Goal: Transaction & Acquisition: Download file/media

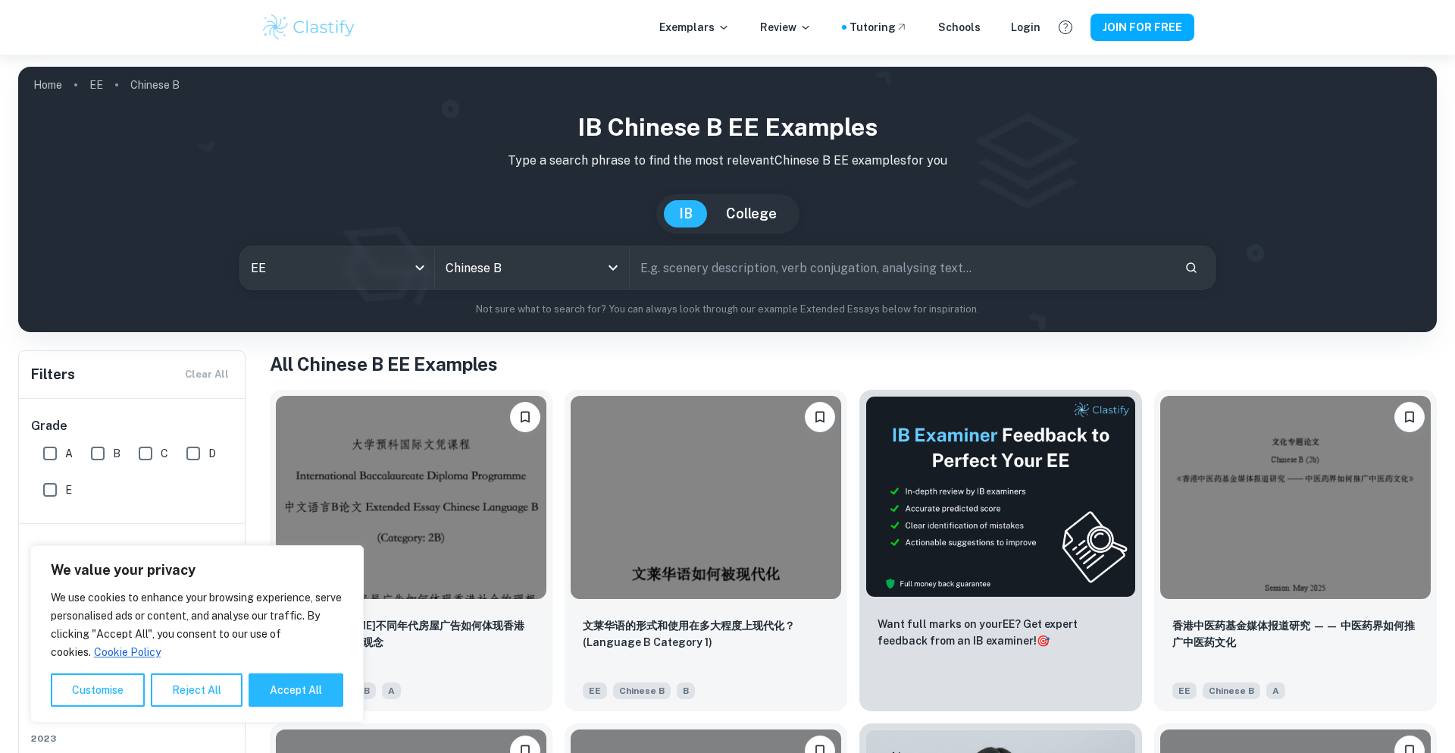
click at [1039, 28] on div "Exemplars Review Tutoring Schools Login" at bounding box center [850, 27] width 381 height 17
click at [1041, 28] on div "Login" at bounding box center [1026, 27] width 30 height 17
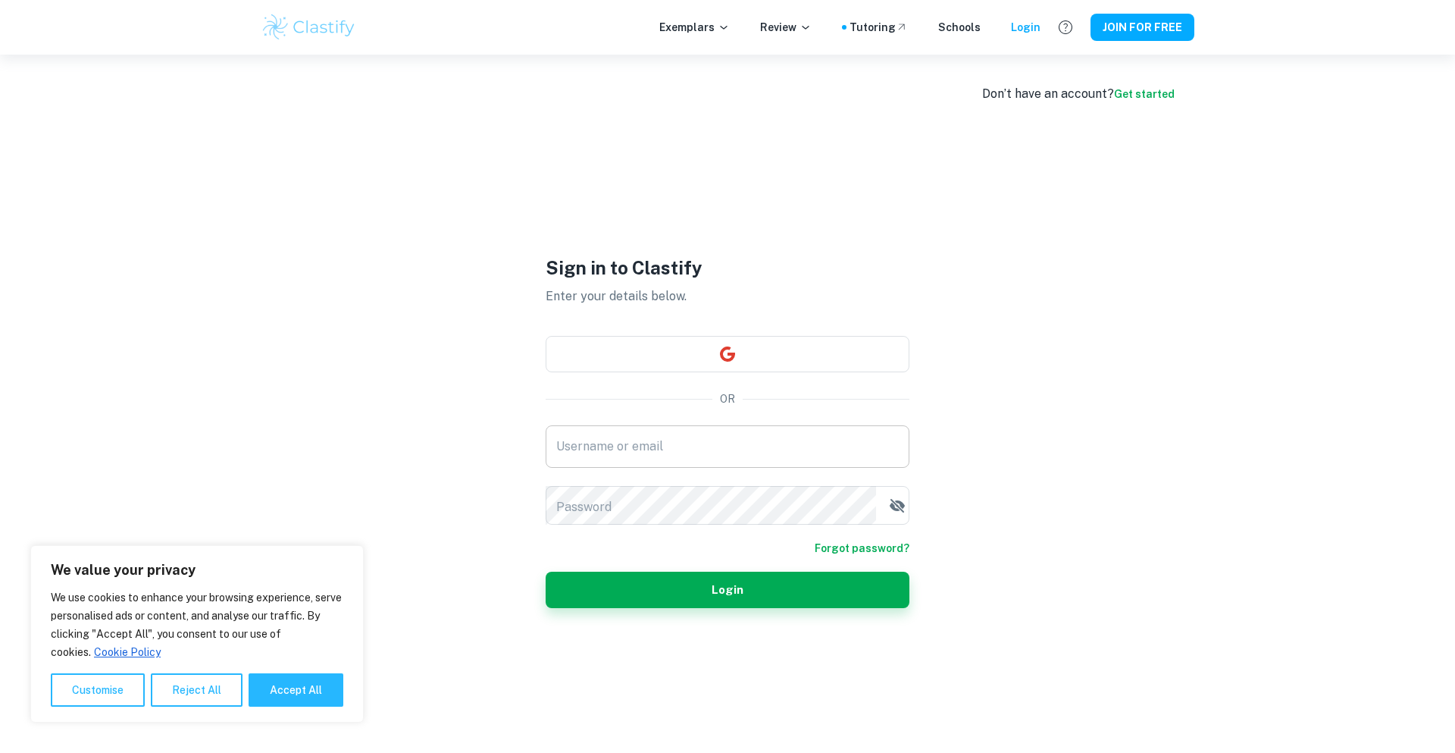
click at [675, 425] on input "Username or email" at bounding box center [728, 446] width 364 height 42
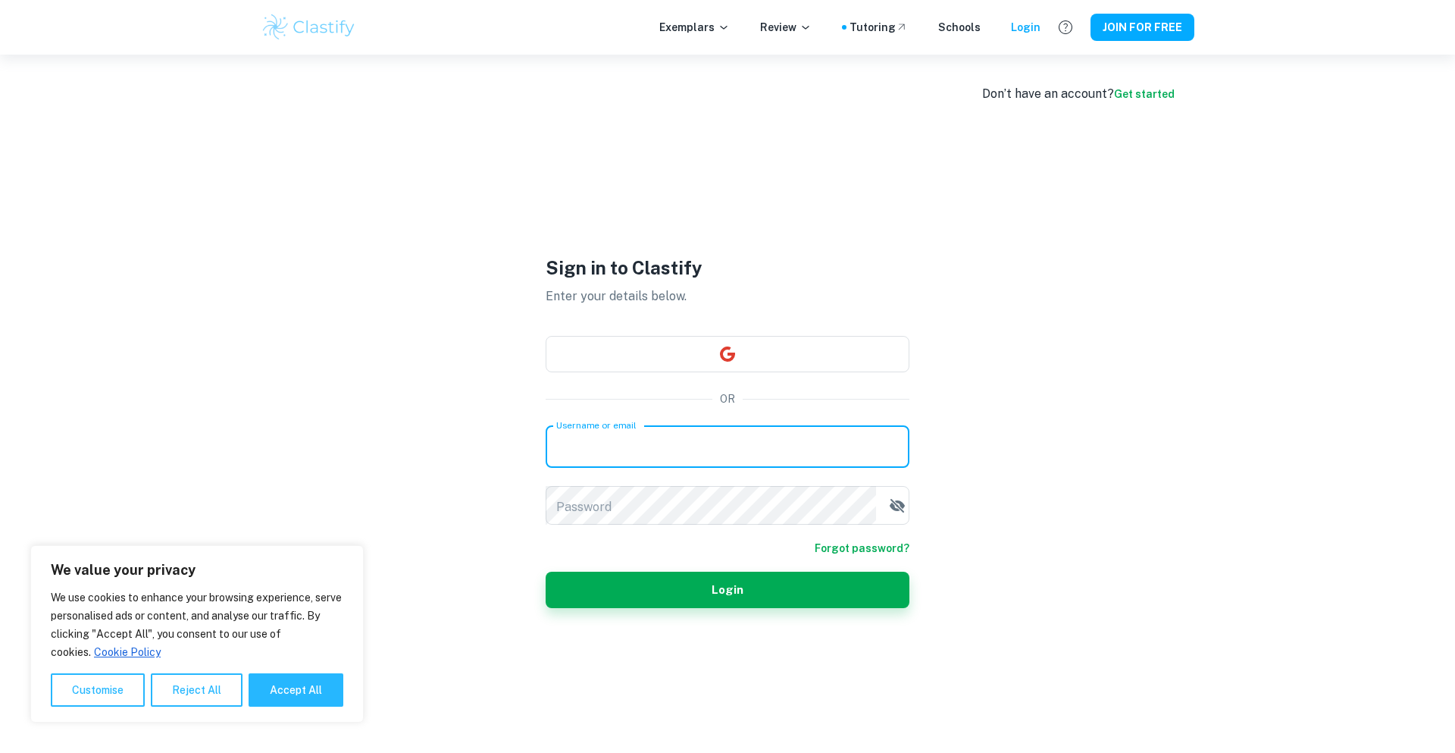
paste input "Username: [EMAIL_ADDRESS][DOMAIN_NAME] PW:[SECURITY_DATA]"
click at [602, 446] on input "Username: [EMAIL_ADDRESS][DOMAIN_NAME] PW:[SECURITY_DATA]" at bounding box center [728, 446] width 364 height 42
drag, startPoint x: 604, startPoint y: 446, endPoint x: 515, endPoint y: 451, distance: 88.9
click at [515, 451] on div "Sign in to Clastify Enter your details below. OR Username or email Username: et…" at bounding box center [727, 431] width 455 height 753
click at [607, 450] on input "Username: ethk2026@gmail.com PW:FortyFive26" at bounding box center [728, 446] width 364 height 42
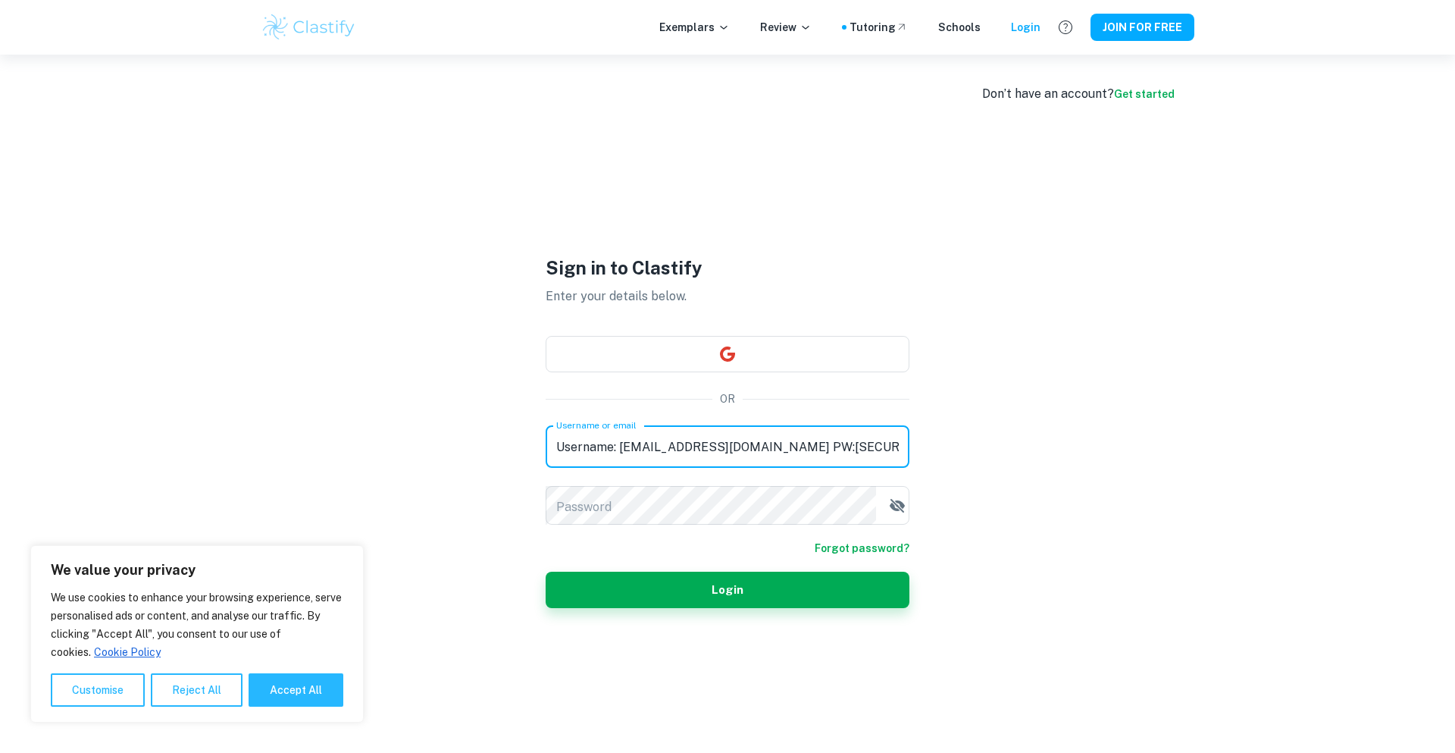
drag, startPoint x: 603, startPoint y: 444, endPoint x: 555, endPoint y: 443, distance: 48.5
click at [555, 443] on input "Username: ethk2026@gmail.com PW:FortyFive26" at bounding box center [728, 446] width 364 height 42
drag, startPoint x: 669, startPoint y: 441, endPoint x: 747, endPoint y: 441, distance: 77.3
click at [747, 441] on input "ethk2026@gmail.com PW:FortyFive26" at bounding box center [728, 446] width 364 height 42
click at [669, 443] on input "ethk2026@gmail.com PW:FortyFive26" at bounding box center [728, 446] width 364 height 42
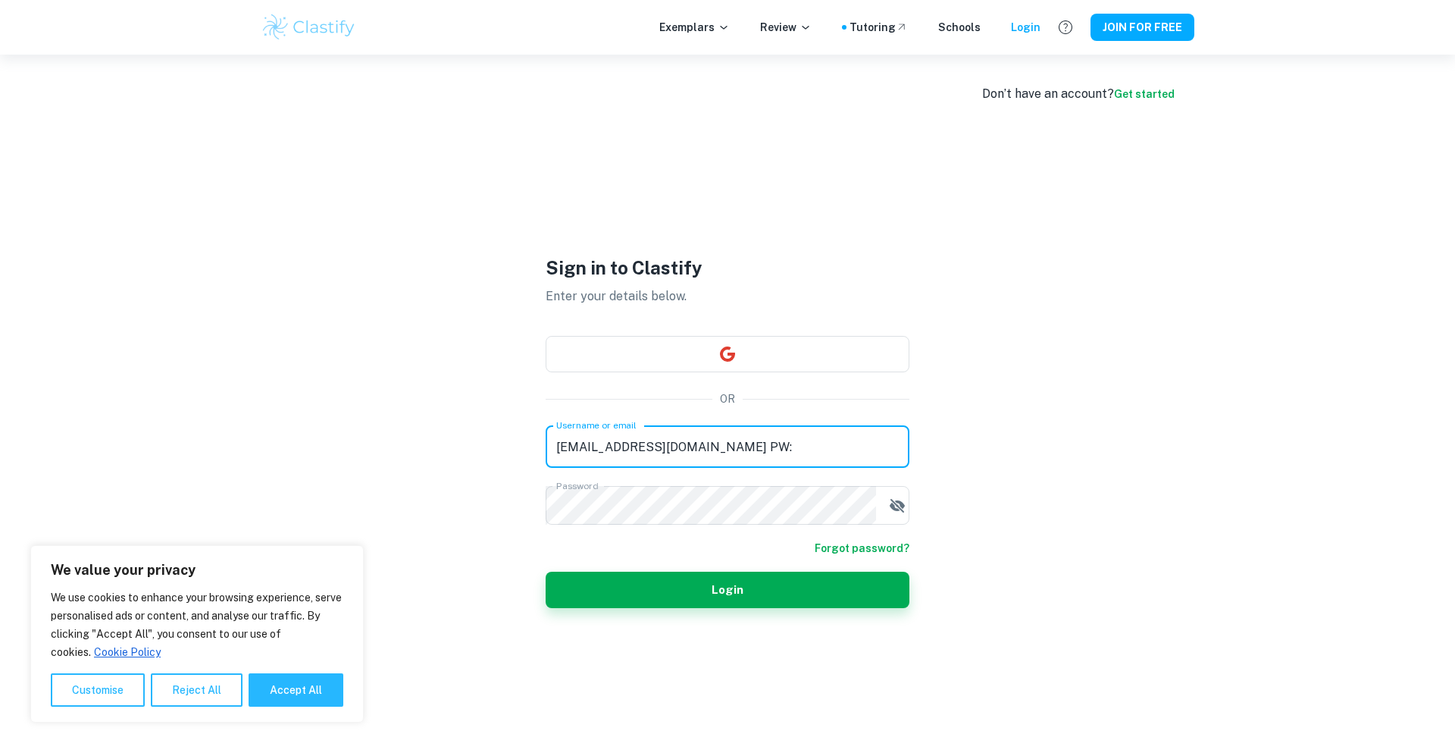
drag, startPoint x: 674, startPoint y: 440, endPoint x: 650, endPoint y: 438, distance: 24.4
click at [650, 438] on input "ethk2026@gmail.com PW:" at bounding box center [728, 446] width 364 height 42
type input "ethk2026@gmail.com"
click at [546, 572] on button "Login" at bounding box center [728, 590] width 364 height 36
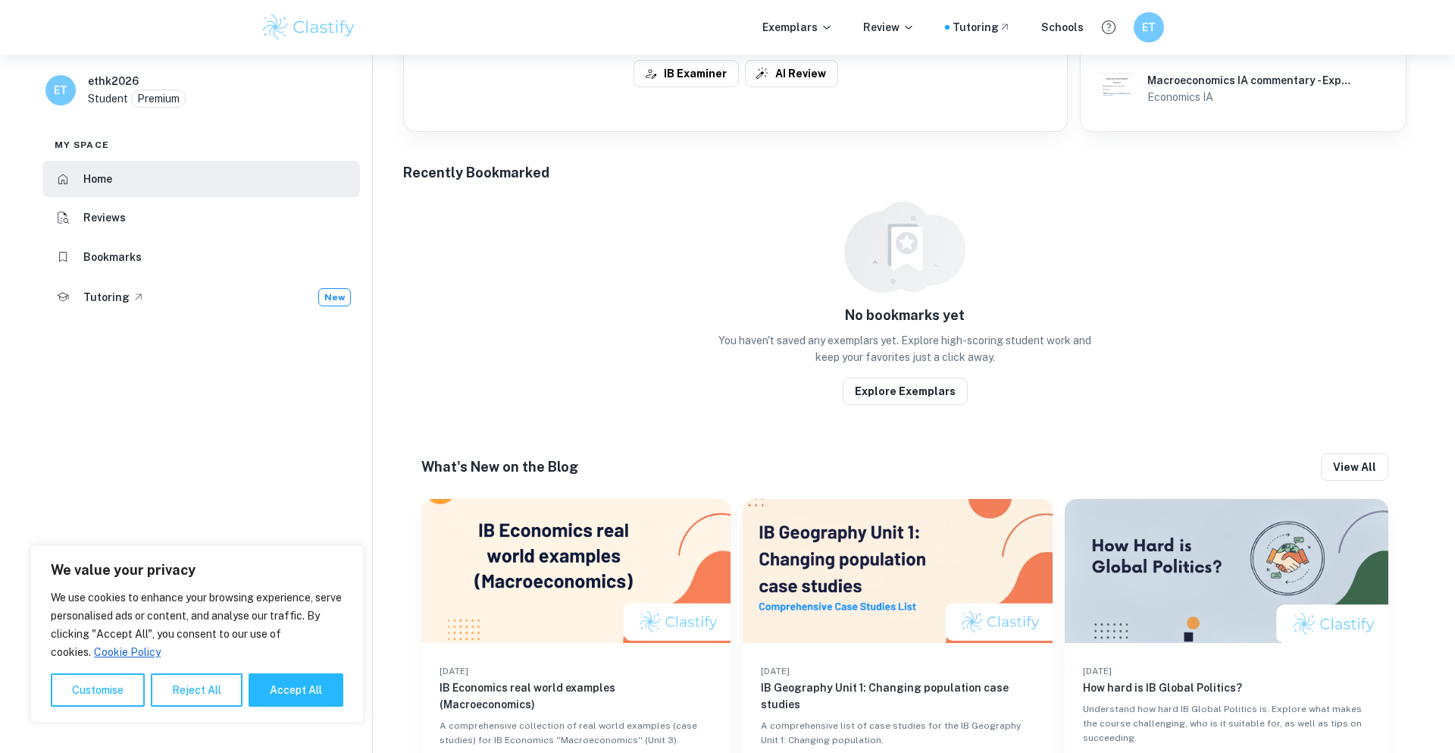
scroll to position [595, 0]
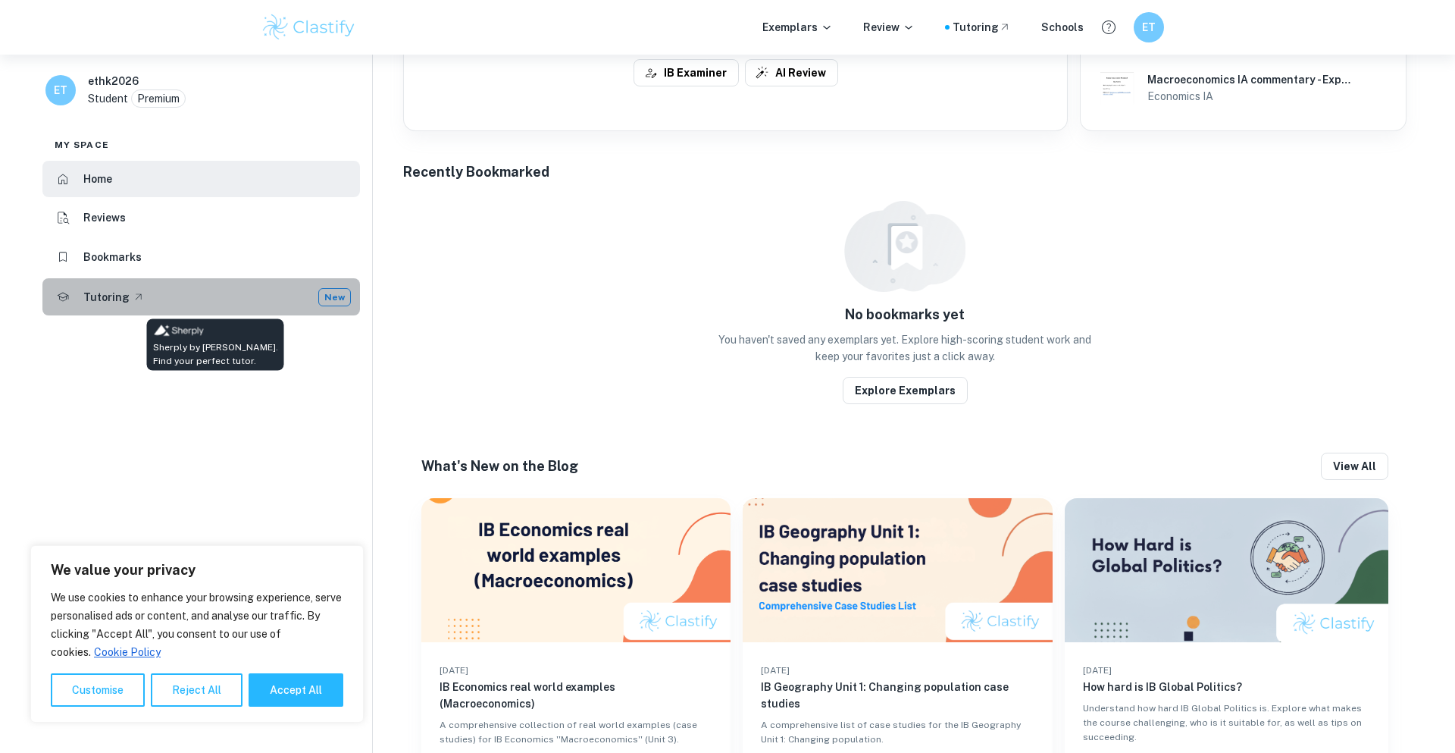
click at [295, 290] on div "Tutoring New" at bounding box center [217, 297] width 268 height 18
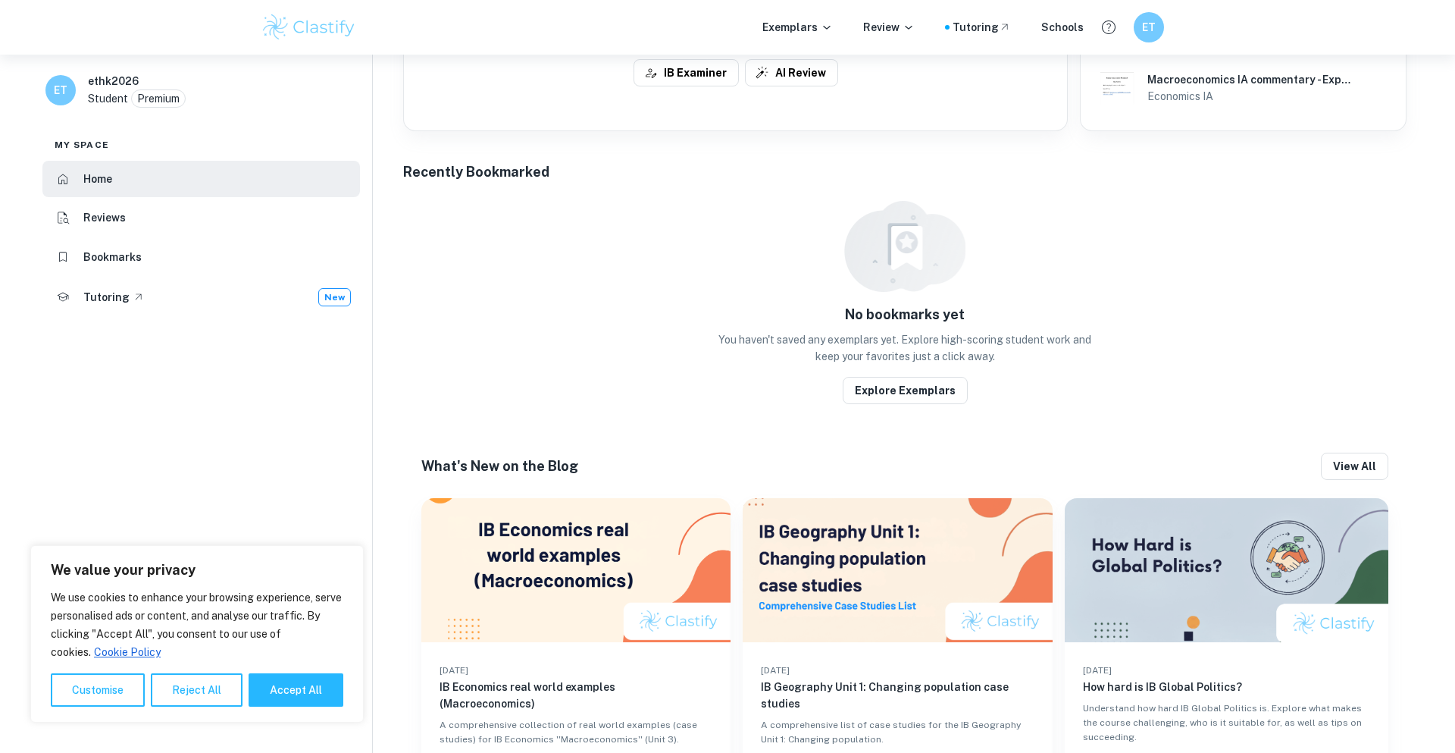
scroll to position [0, 0]
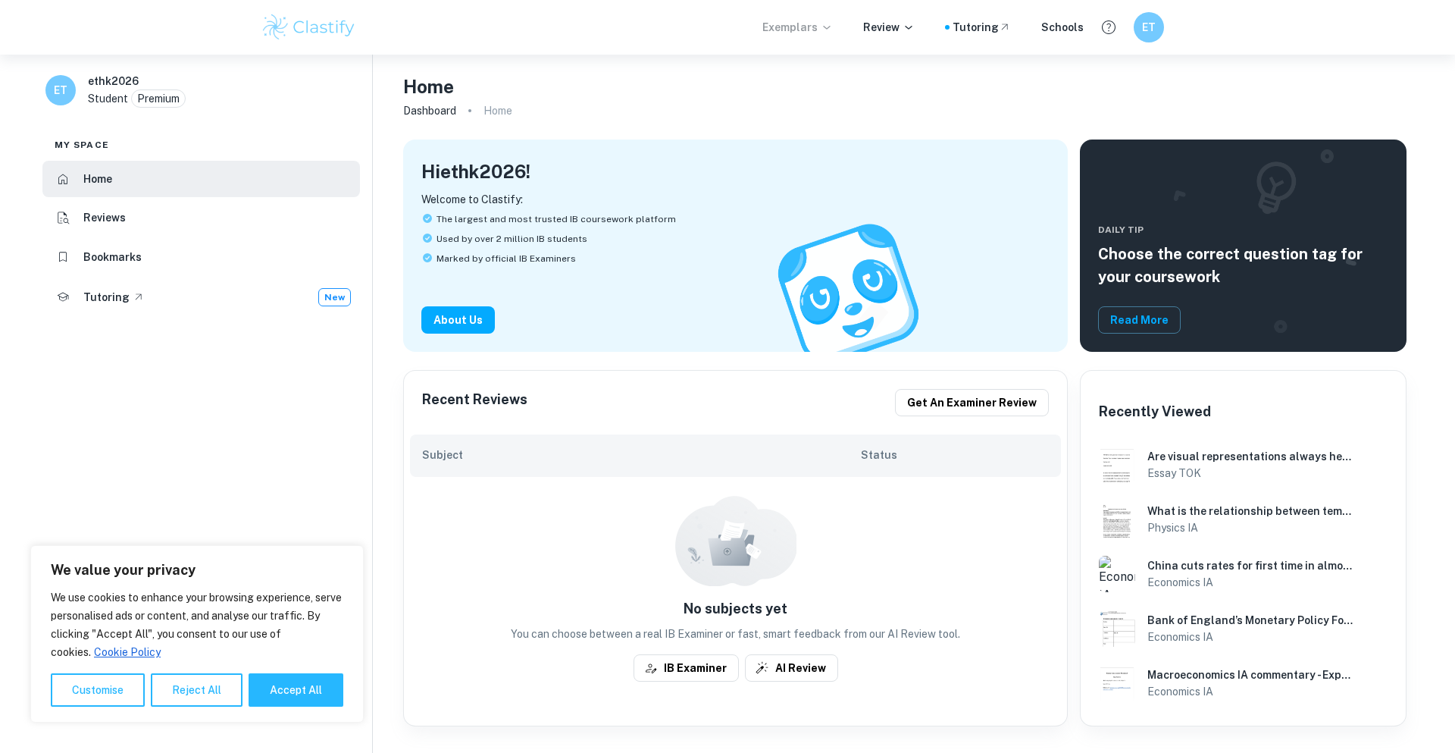
click at [833, 27] on p "Exemplars" at bounding box center [798, 27] width 70 height 17
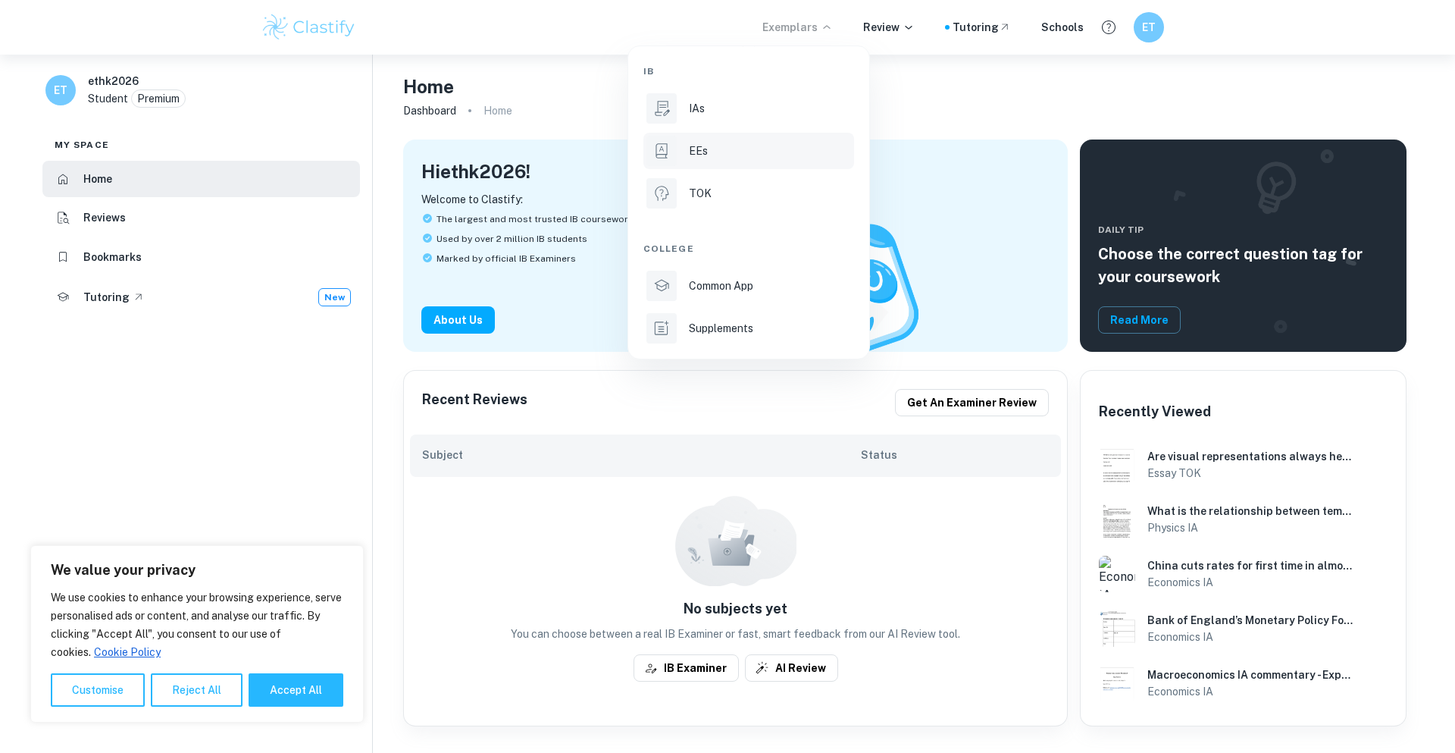
click at [719, 161] on li "EEs" at bounding box center [749, 151] width 211 height 36
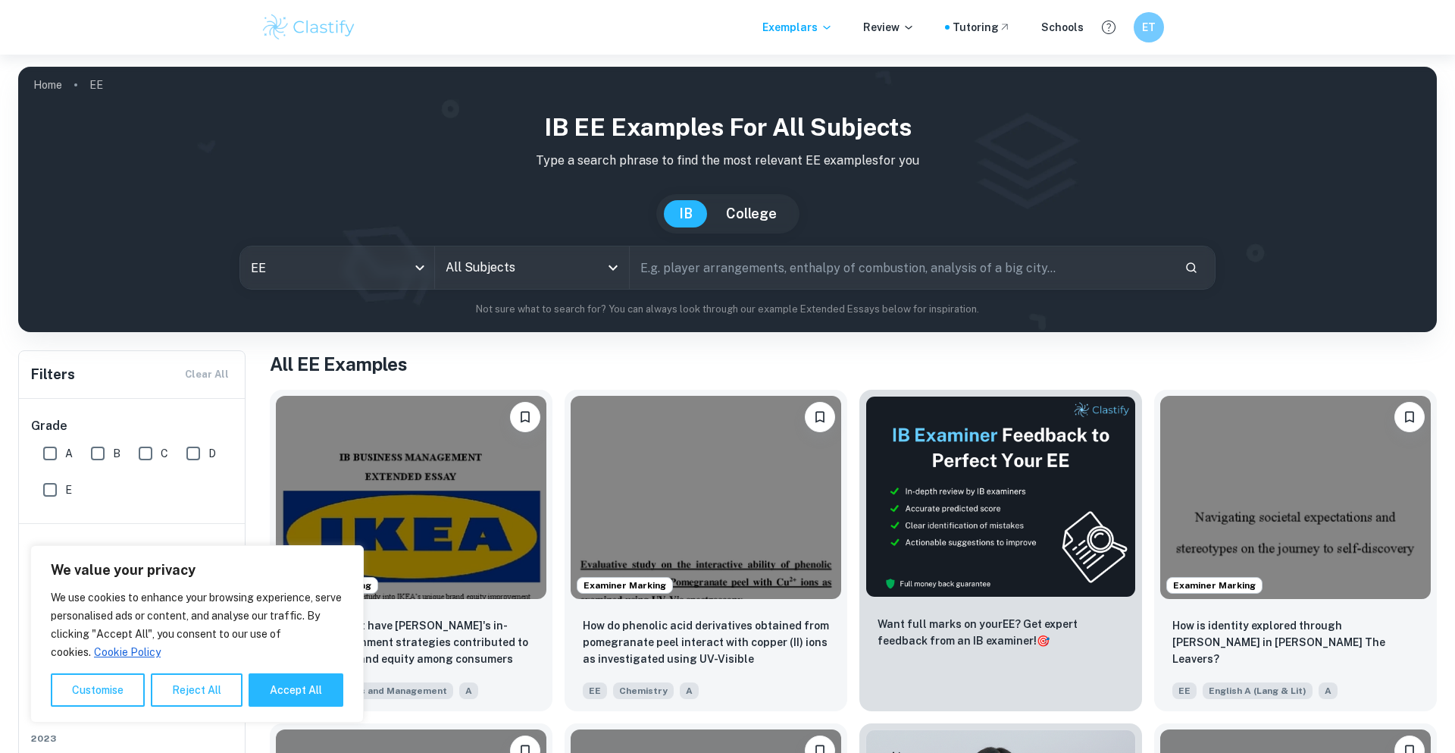
scroll to position [22, 0]
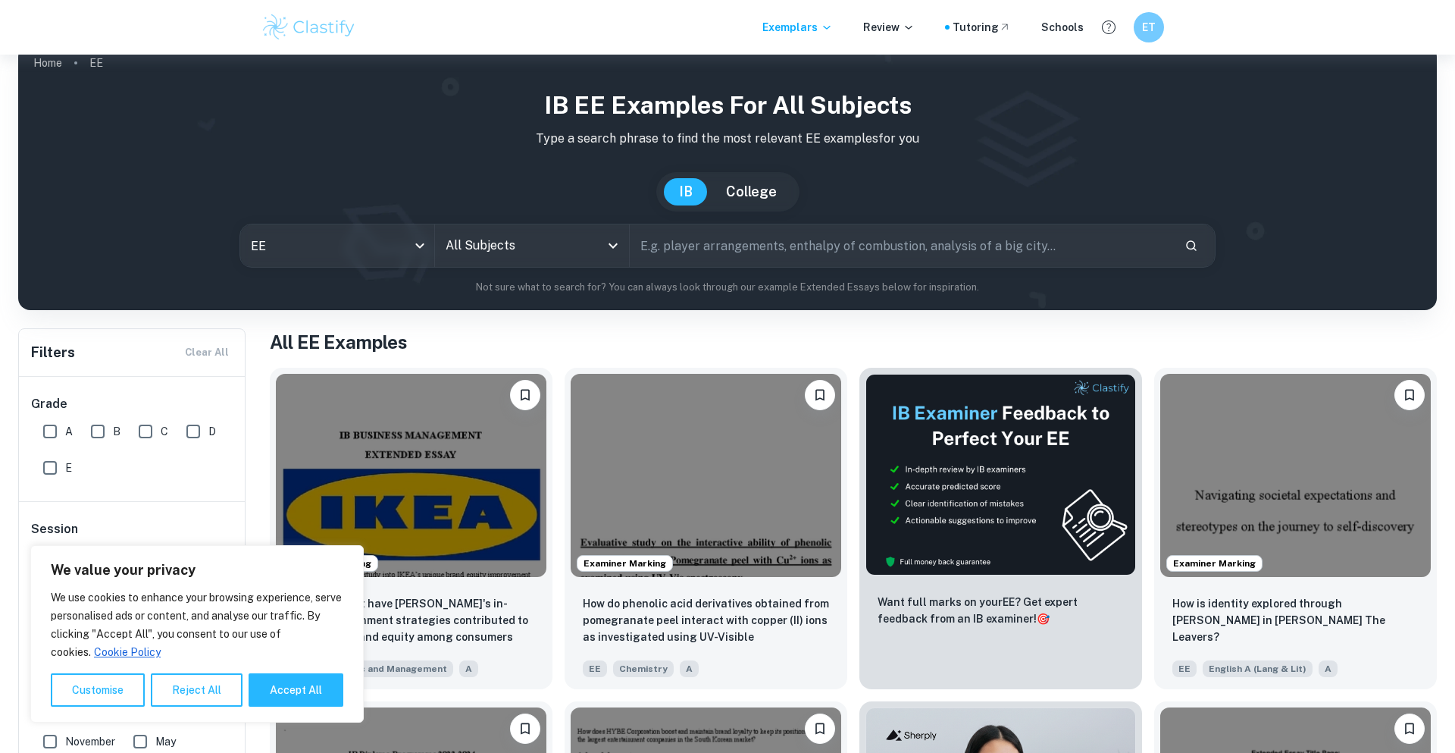
click at [577, 224] on div "All Subjects" at bounding box center [532, 245] width 194 height 42
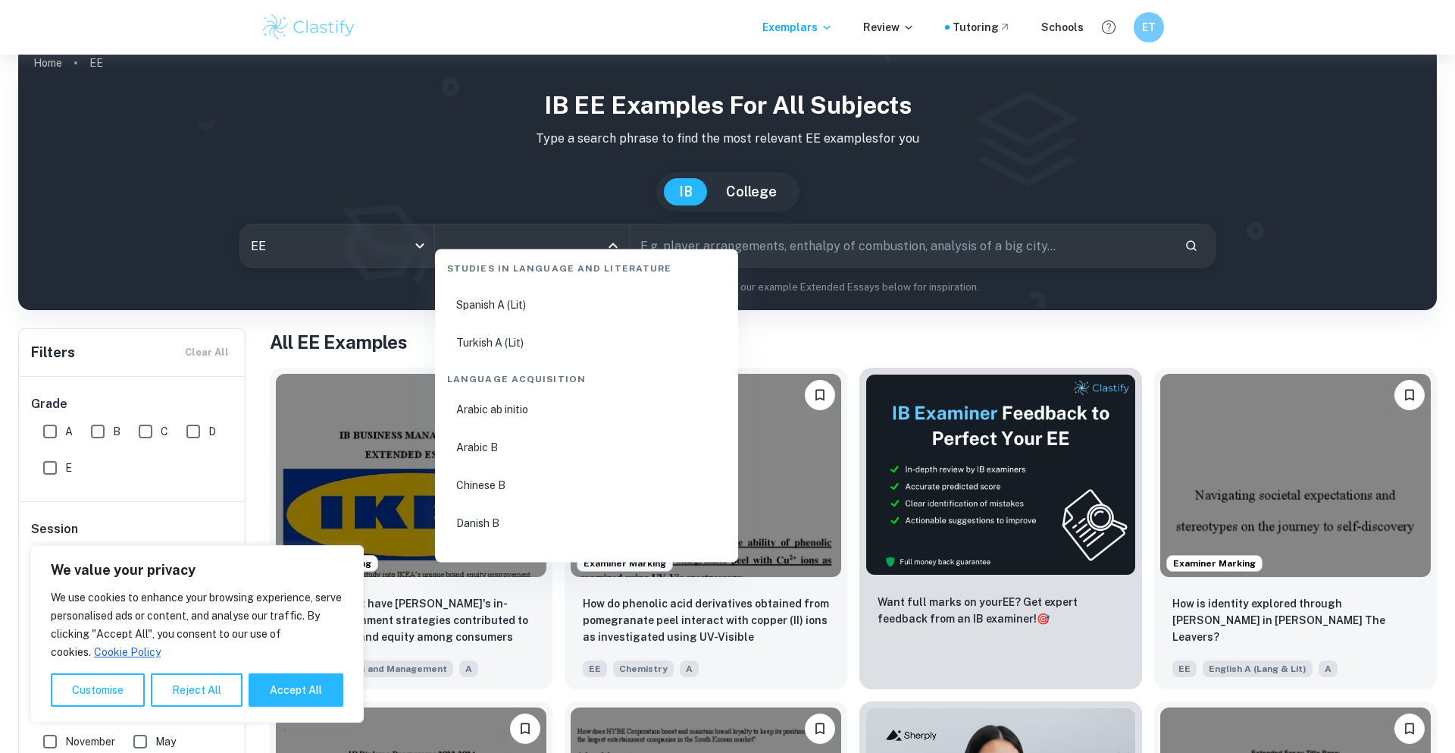
scroll to position [869, 0]
click at [528, 471] on li "Chinese B" at bounding box center [586, 488] width 291 height 35
type input "Chinese B"
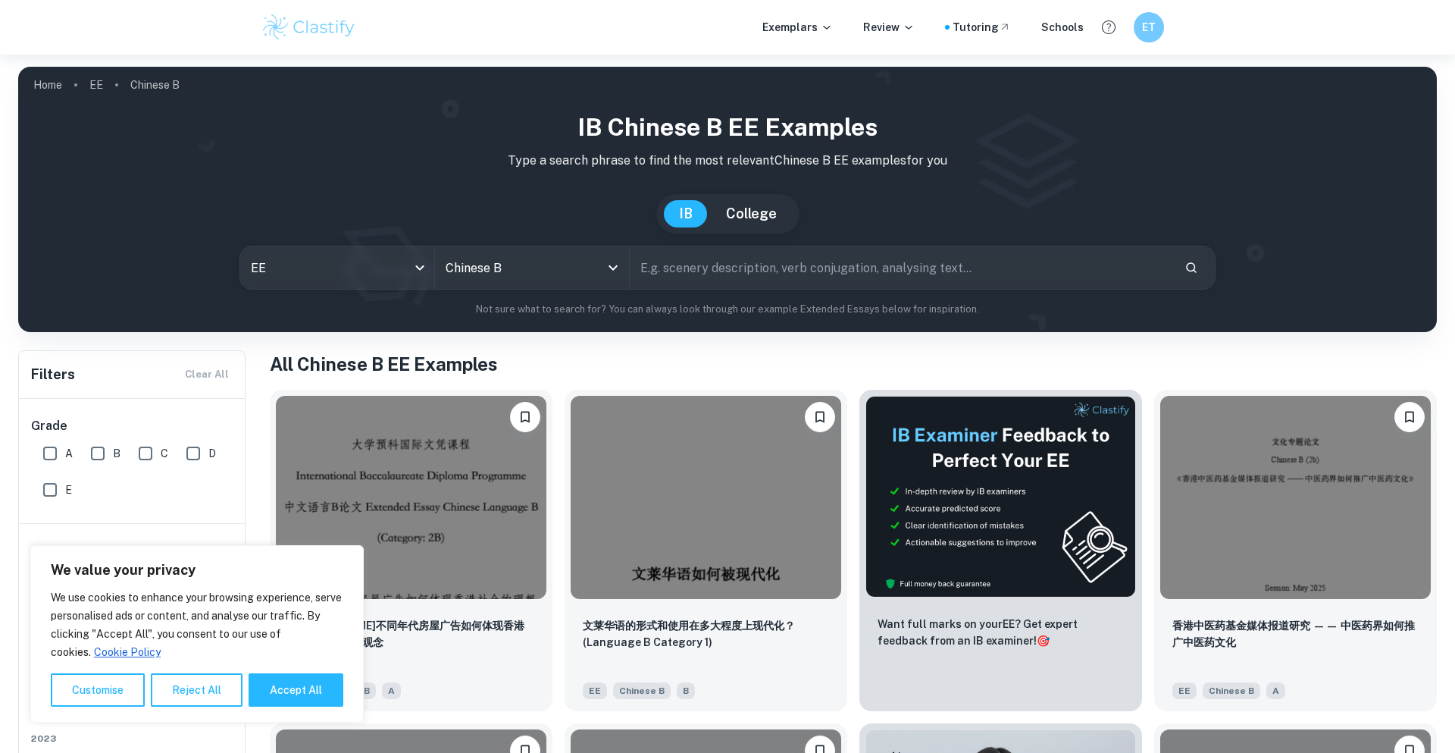
click at [685, 262] on input "text" at bounding box center [901, 267] width 543 height 42
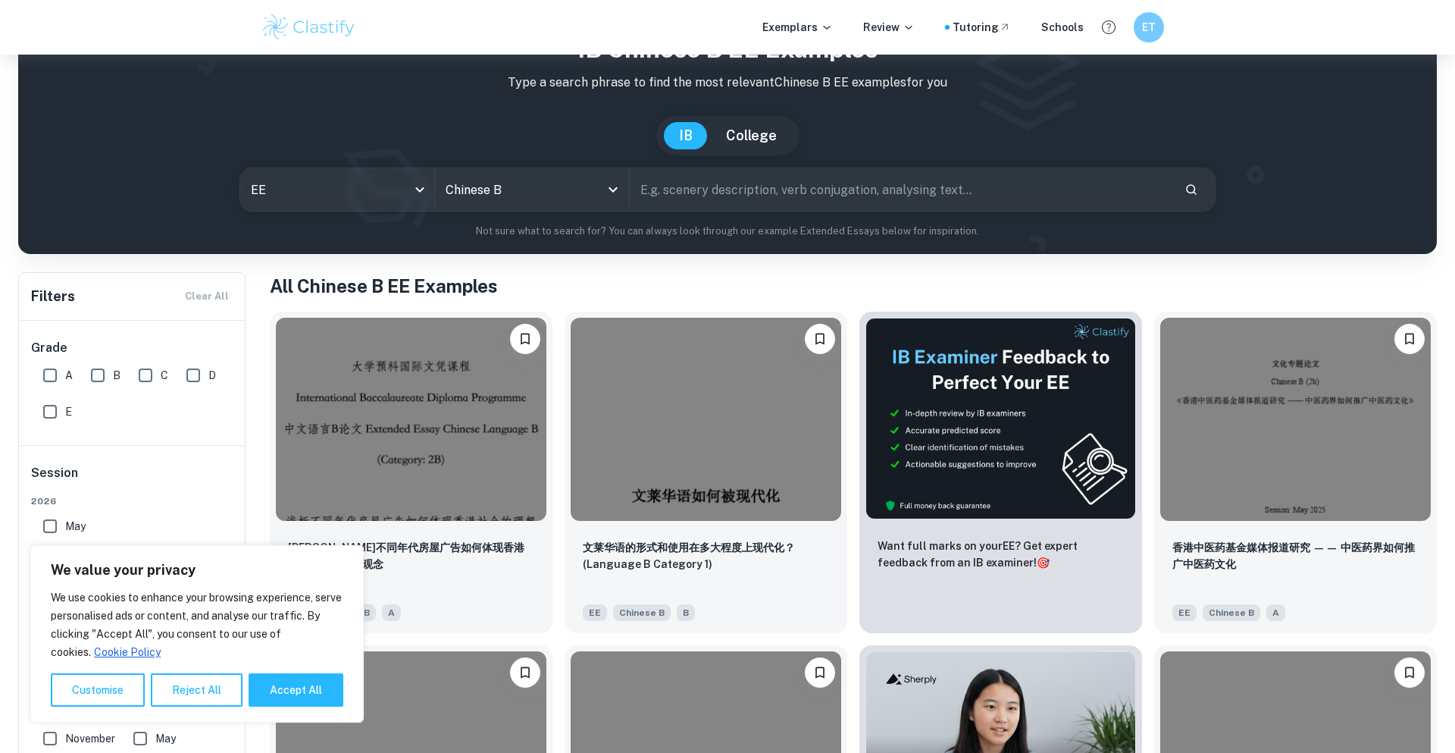
scroll to position [76, 0]
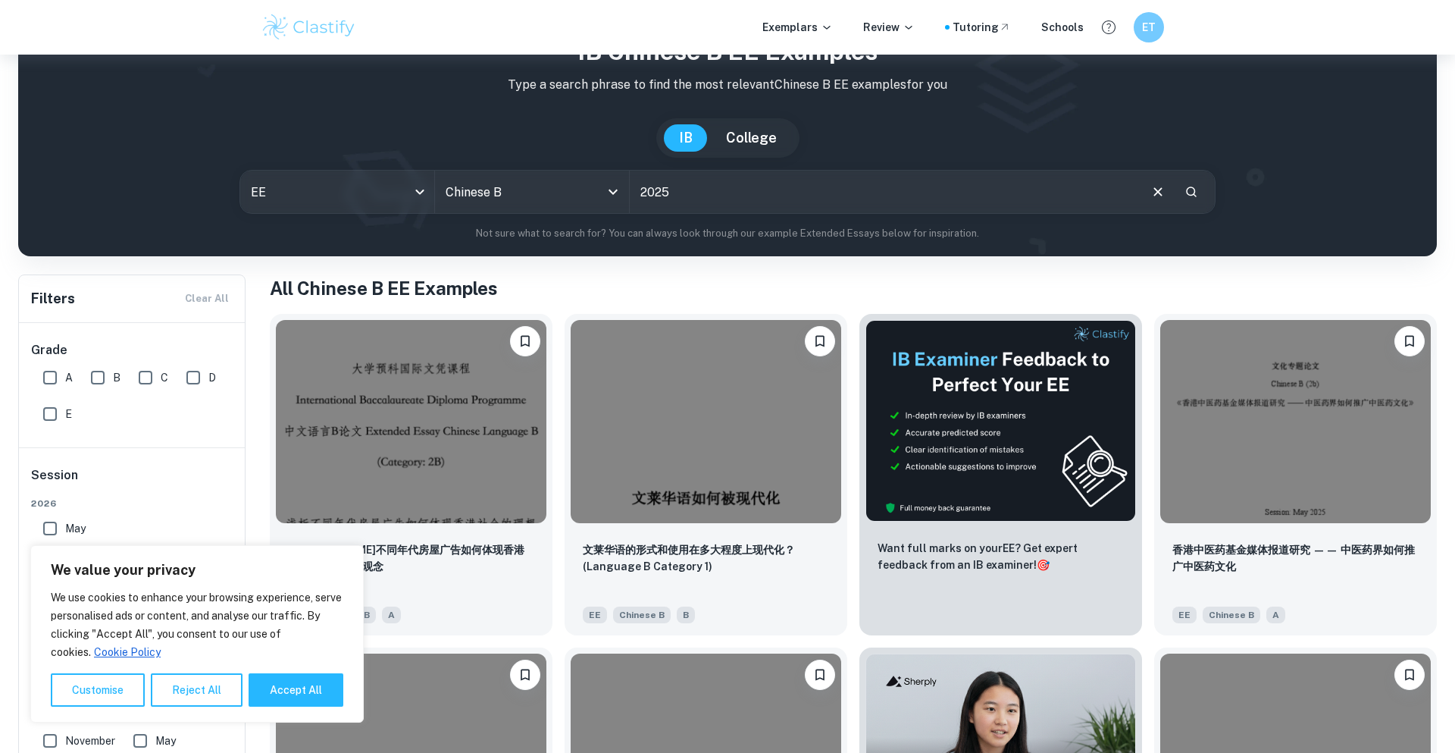
type input "2025"
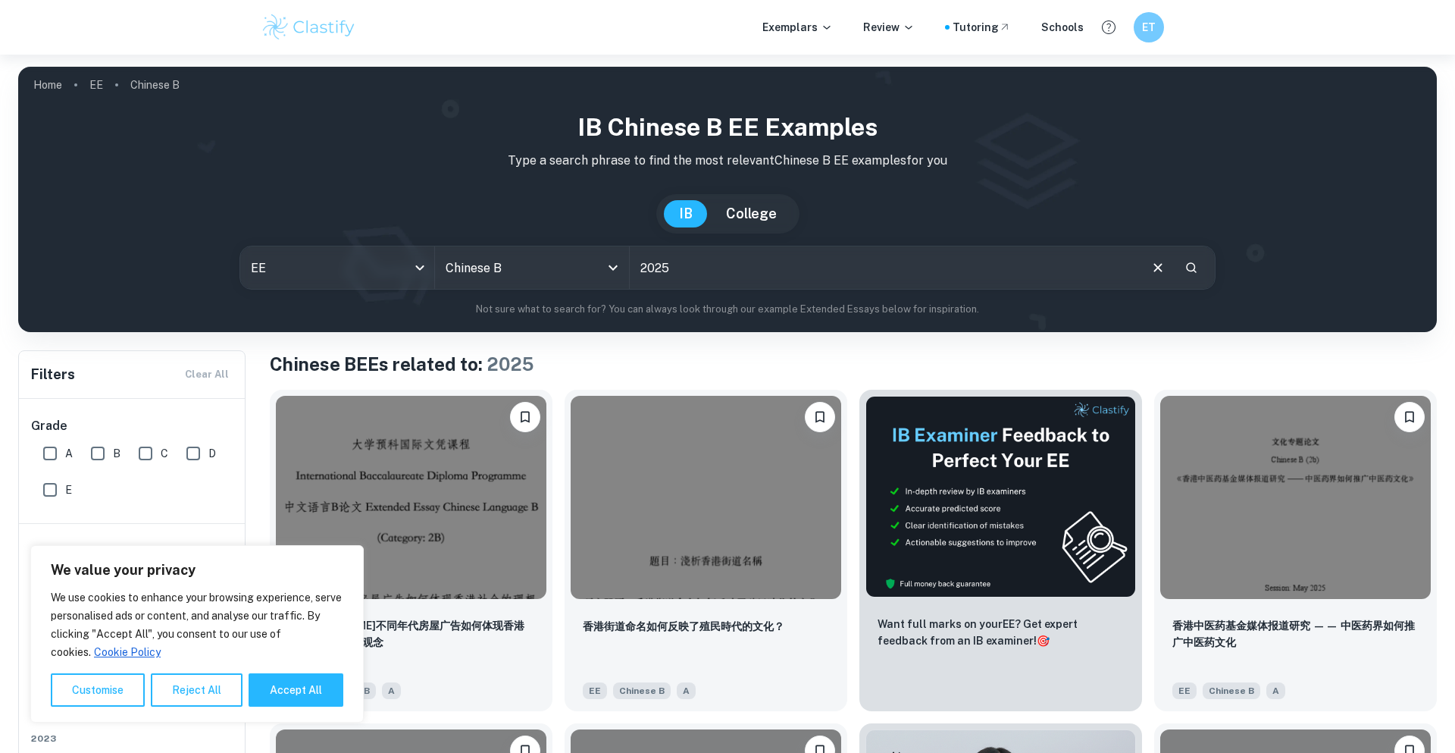
click at [735, 251] on input "2025" at bounding box center [884, 267] width 508 height 42
click at [39, 444] on input "A" at bounding box center [50, 453] width 30 height 30
checkbox input "true"
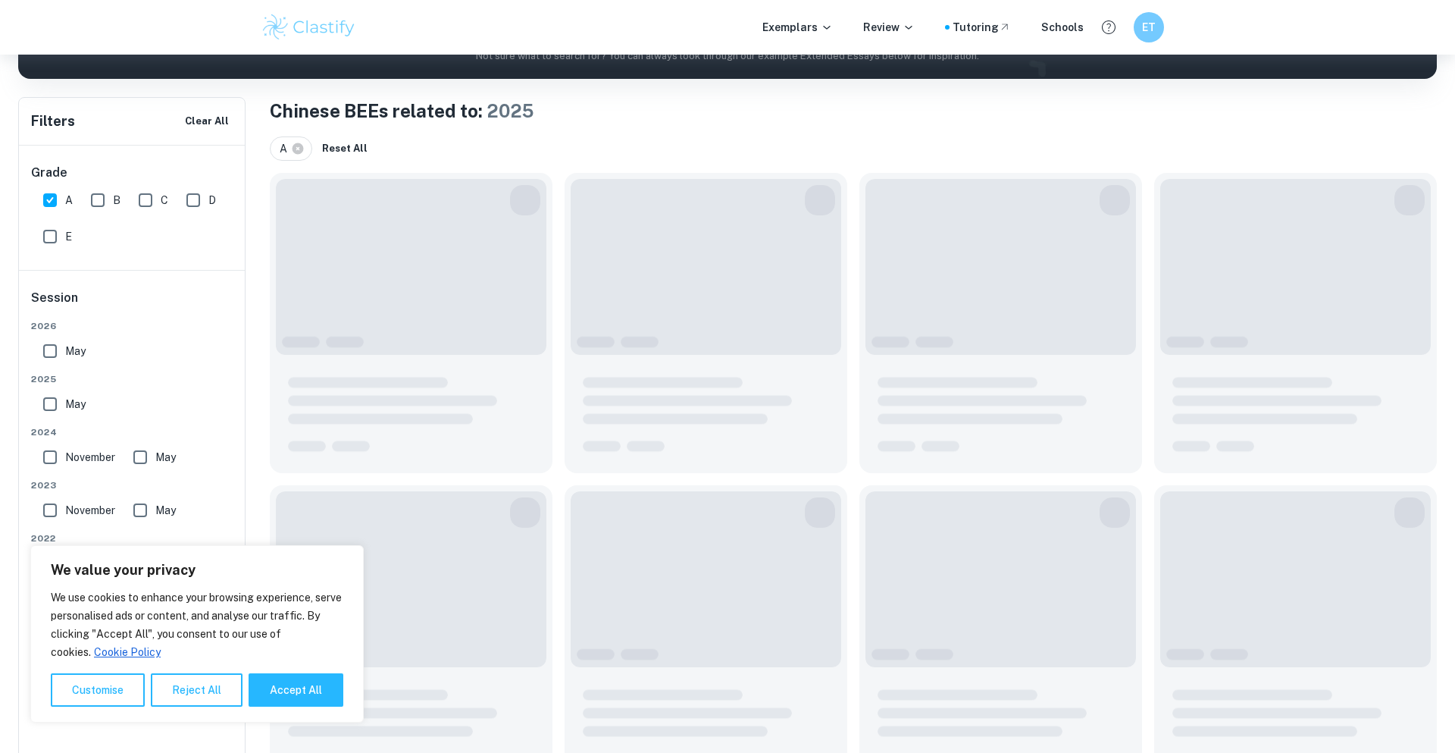
scroll to position [318, 0]
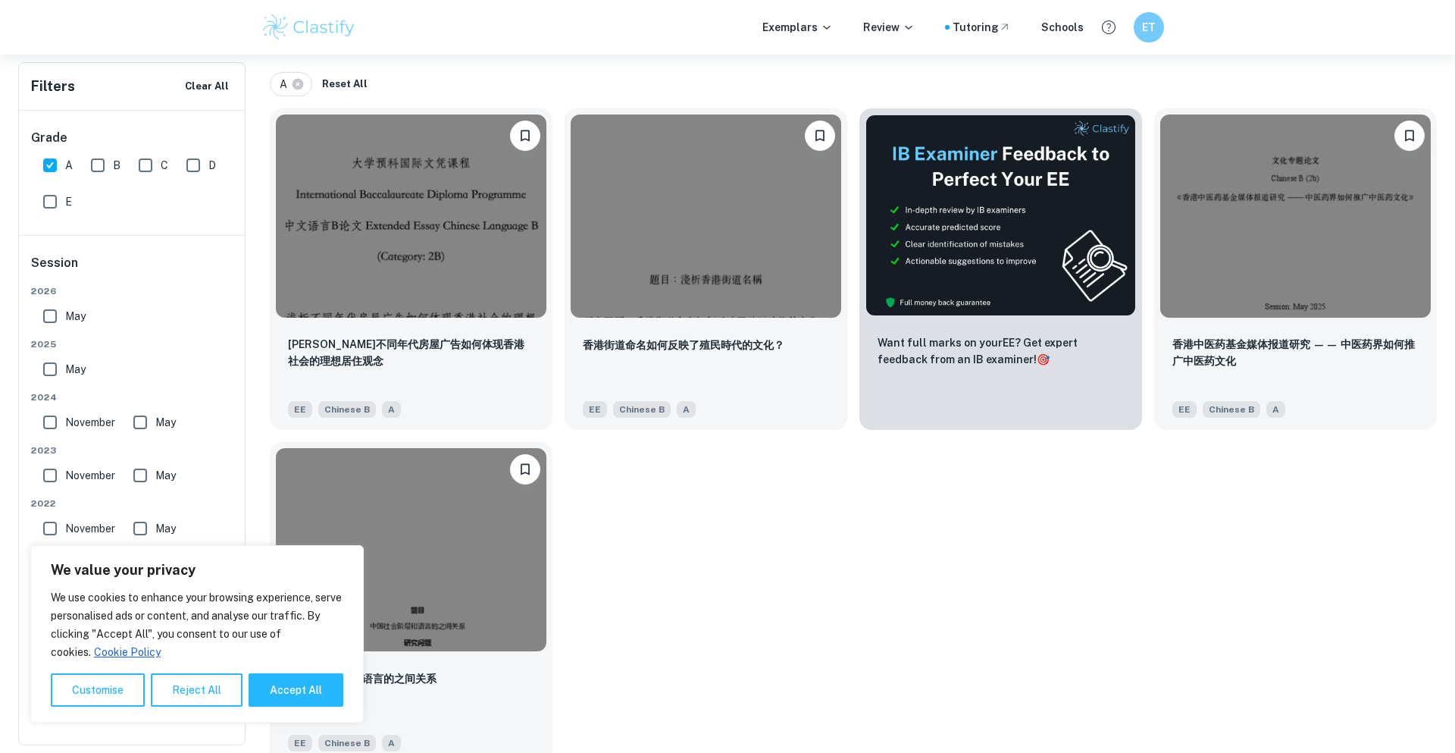
click at [55, 301] on input "May" at bounding box center [50, 316] width 30 height 30
checkbox input "true"
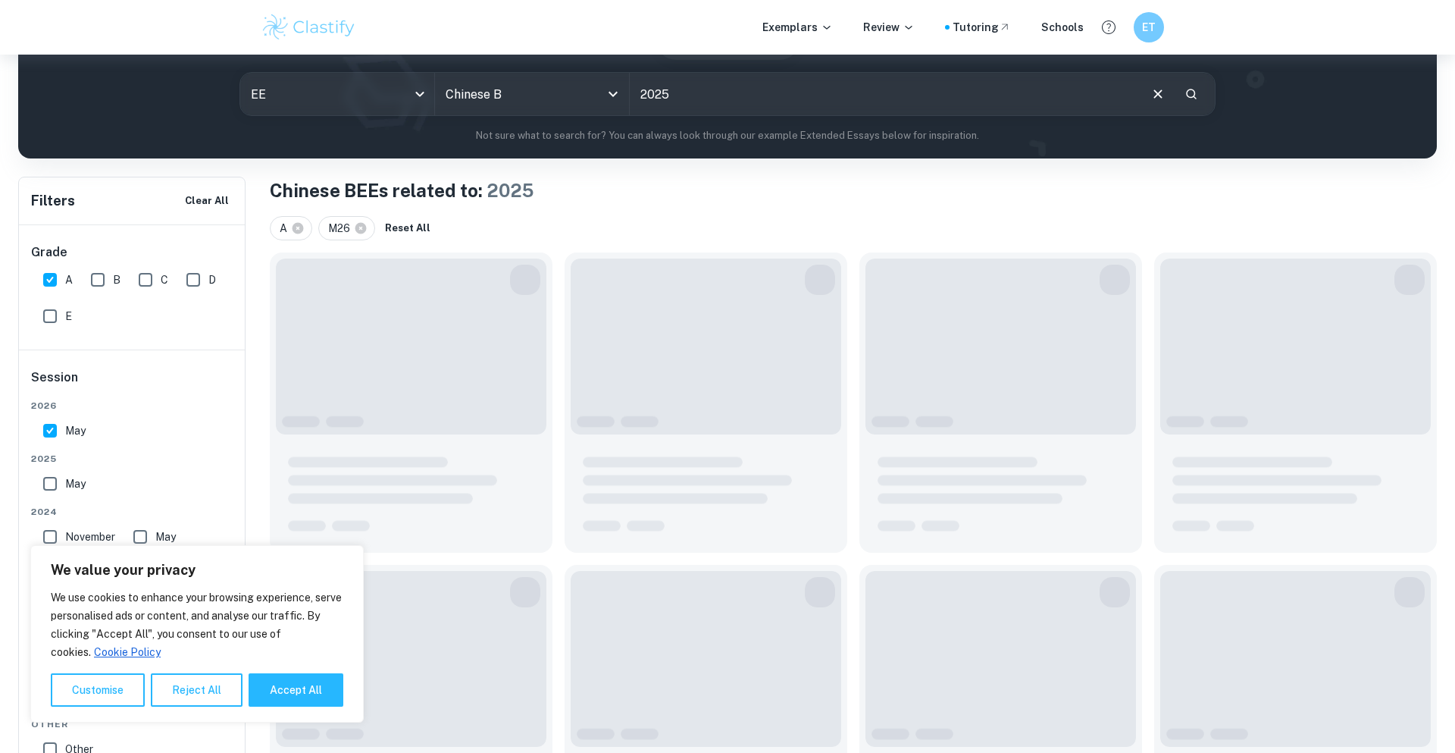
scroll to position [60, 0]
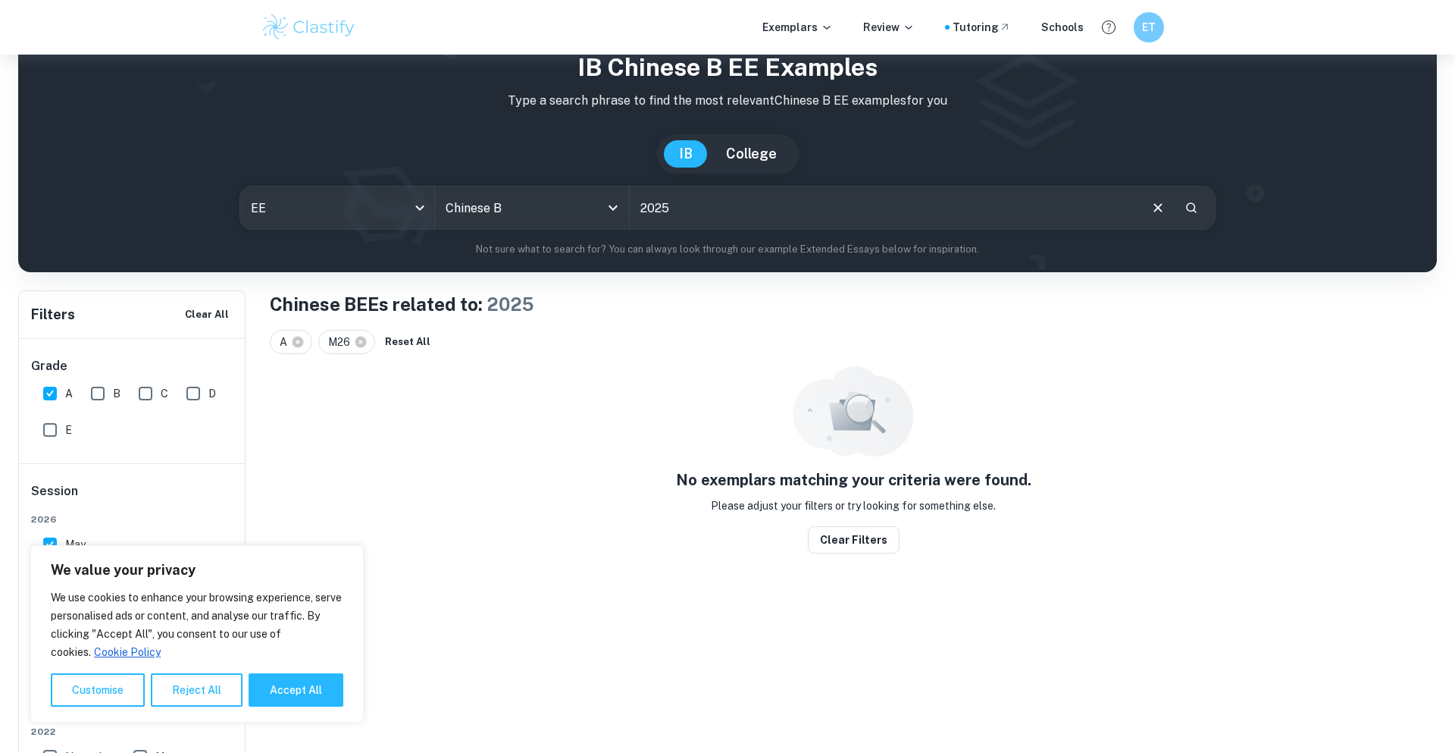
click at [660, 206] on input "2025" at bounding box center [884, 207] width 508 height 42
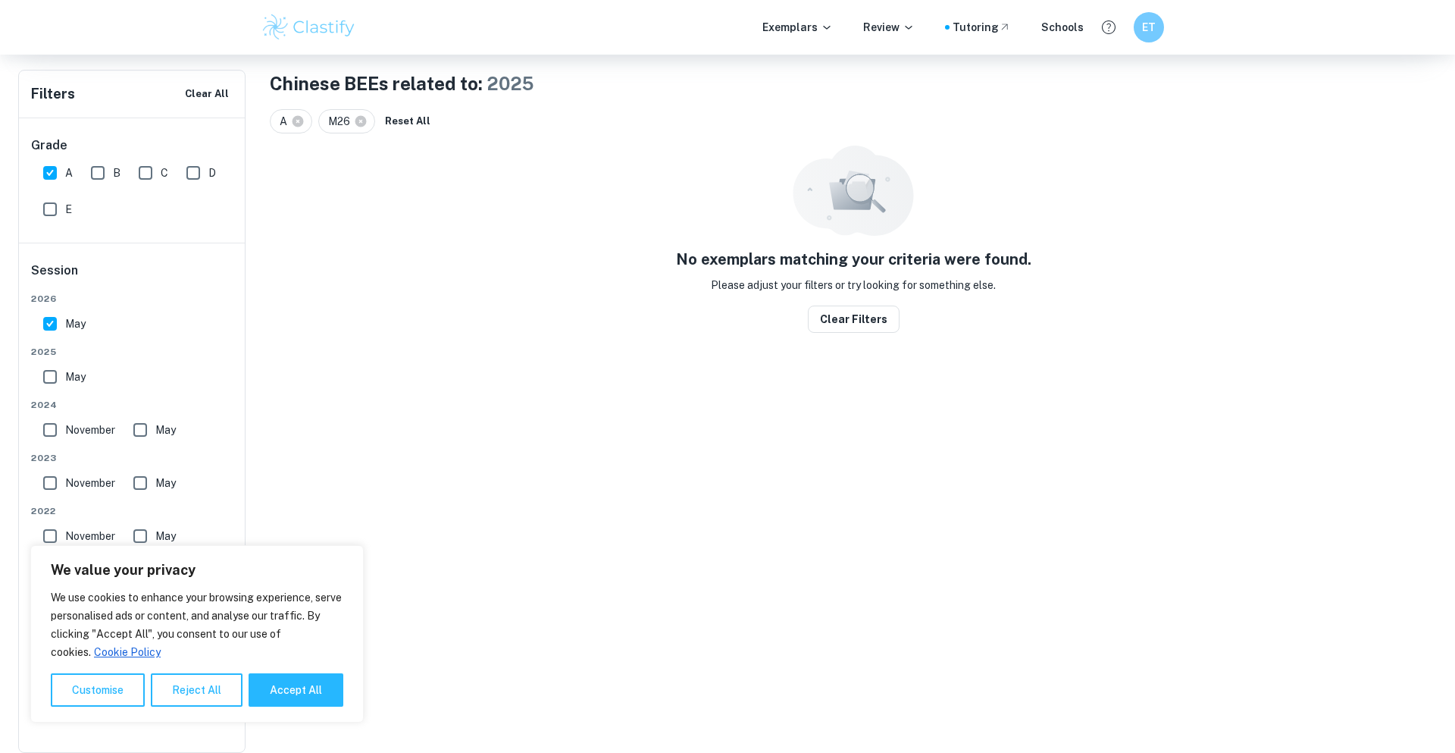
click at [67, 368] on span "May" at bounding box center [75, 376] width 20 height 17
click at [65, 362] on input "May" at bounding box center [50, 377] width 30 height 30
checkbox input "true"
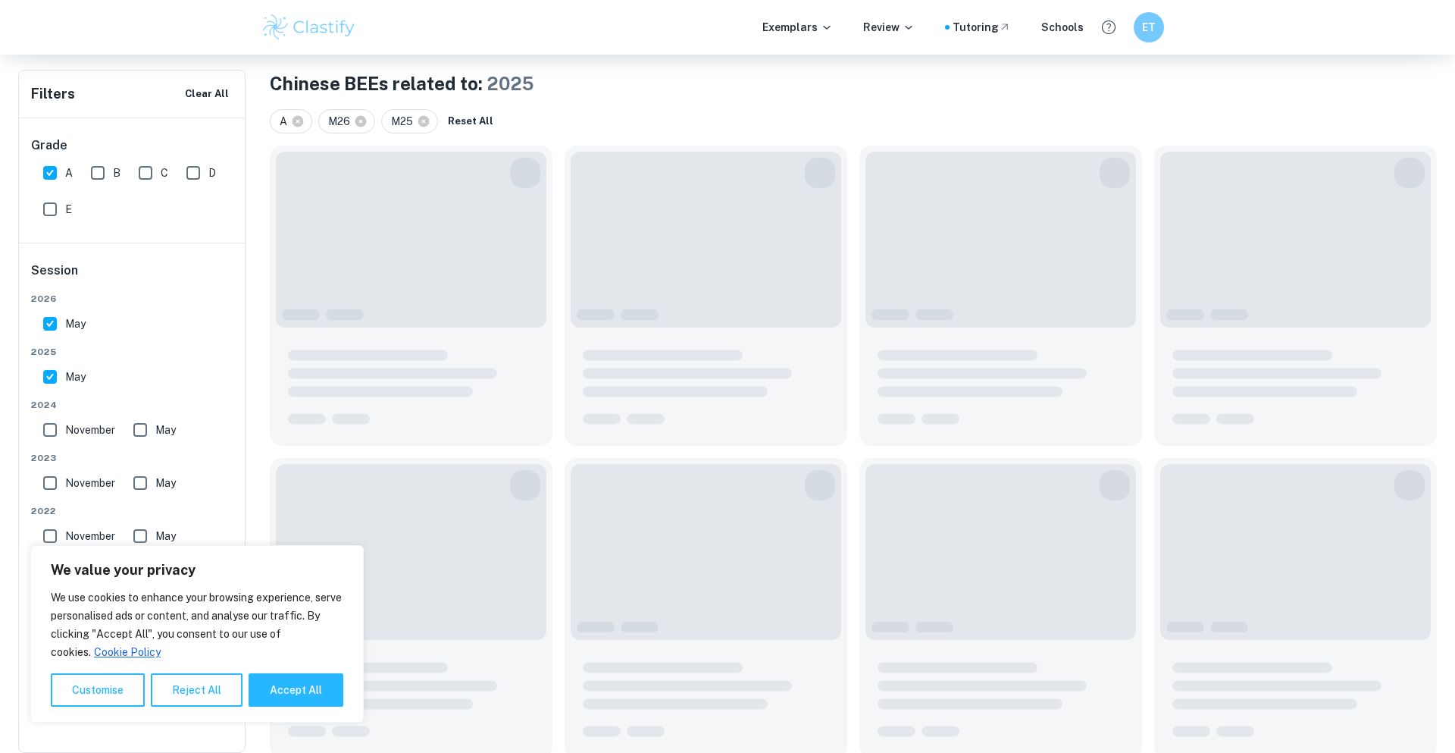
click at [43, 314] on input "May" at bounding box center [50, 324] width 30 height 30
checkbox input "false"
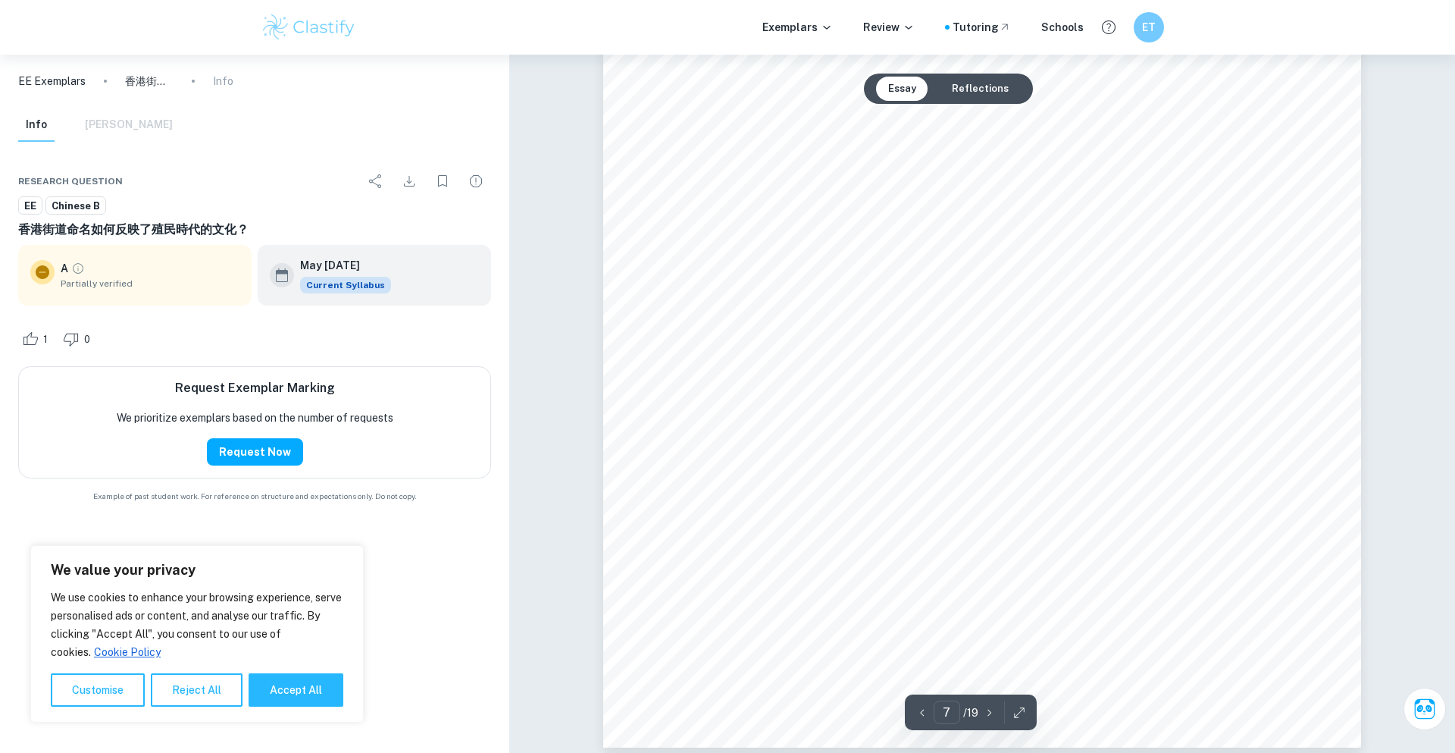
scroll to position [6906, 0]
drag, startPoint x: 773, startPoint y: 515, endPoint x: 767, endPoint y: 507, distance: 9.7
click at [773, 514] on div "öoO_ÿ{}/~ößÓ]{_Řfûŏ{öÿ}oW{ß2ǁÞƺ~ ×o?{[}ūÎÝöÞĔÿÖÿŠ}1ņÏíý1Ƥğj1o ß}ý/Þÿ…" at bounding box center [982, 298] width 758 height 1072
click at [767, 507] on div "öoO_ÿ{}/~ößÓ]{_Řfûŏ{öÿ}oW{ß2ǁÞƺ~ ×o?{[}ūÎÝöÞĔÿÖÿŠ}1ņÏíý1Ƥğj1o ß}ý/Þÿ…" at bounding box center [982, 298] width 758 height 1072
drag, startPoint x: 739, startPoint y: 489, endPoint x: 1153, endPoint y: 514, distance: 414.7
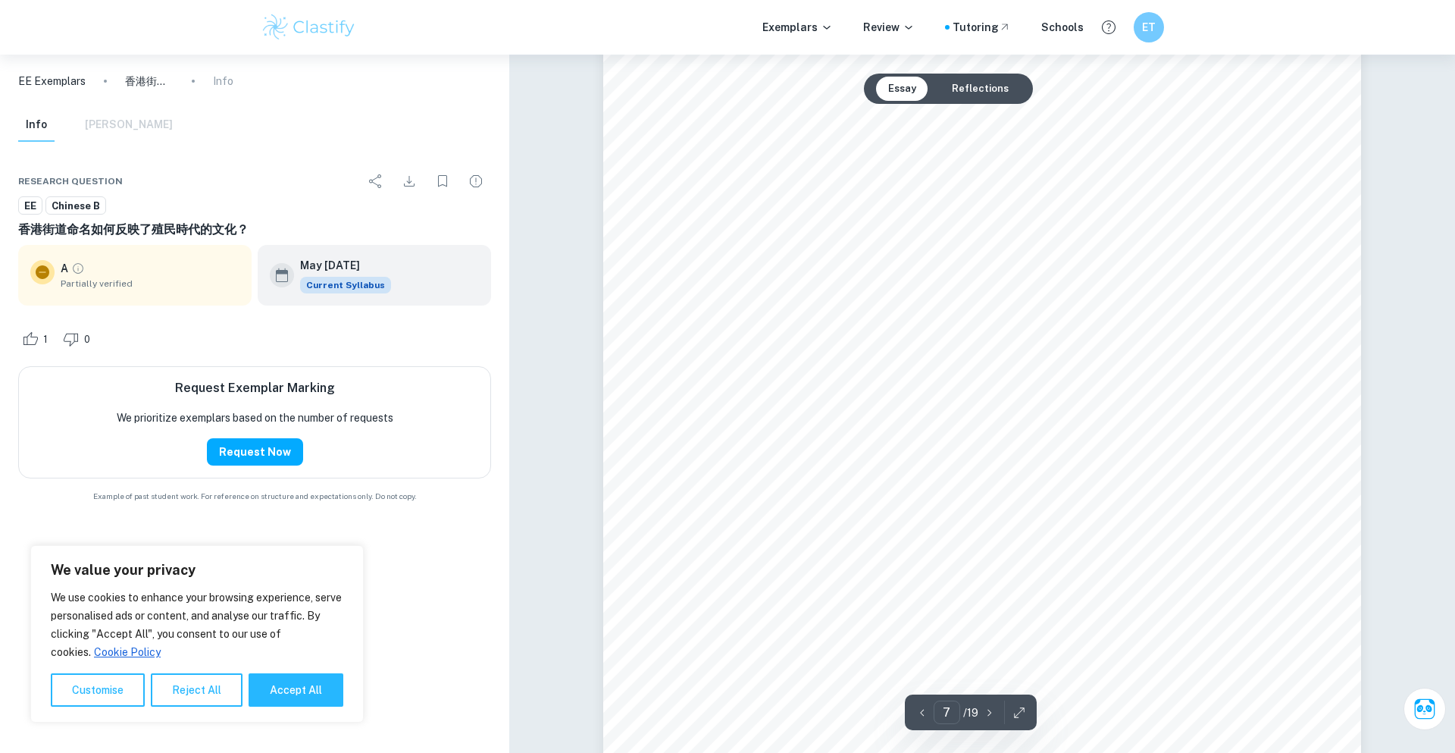
click at [1153, 514] on div "öoO_ÿ{}/~ößÓ]{_Řfûŏ{öÿ}oW{ß2ǁÞƺ~ ×o?{[}ūÎÝöÞĔÿÖÿŠ}1ņÏíý1Ƥğj1o ß}ý/Þÿ…" at bounding box center [982, 298] width 758 height 1072
drag, startPoint x: 1208, startPoint y: 508, endPoint x: 745, endPoint y: 516, distance: 462.5
click at [745, 516] on div "öoO_ÿ{}/~ößÓ]{_Řfûŏ{öÿ}oW{ß2ǁÞƺ~ ×o?{[}ūÎÝöÞĔÿÖÿŠ}1ņÏíý1Ƥğj1o ß}ý/Þÿ…" at bounding box center [982, 298] width 758 height 1072
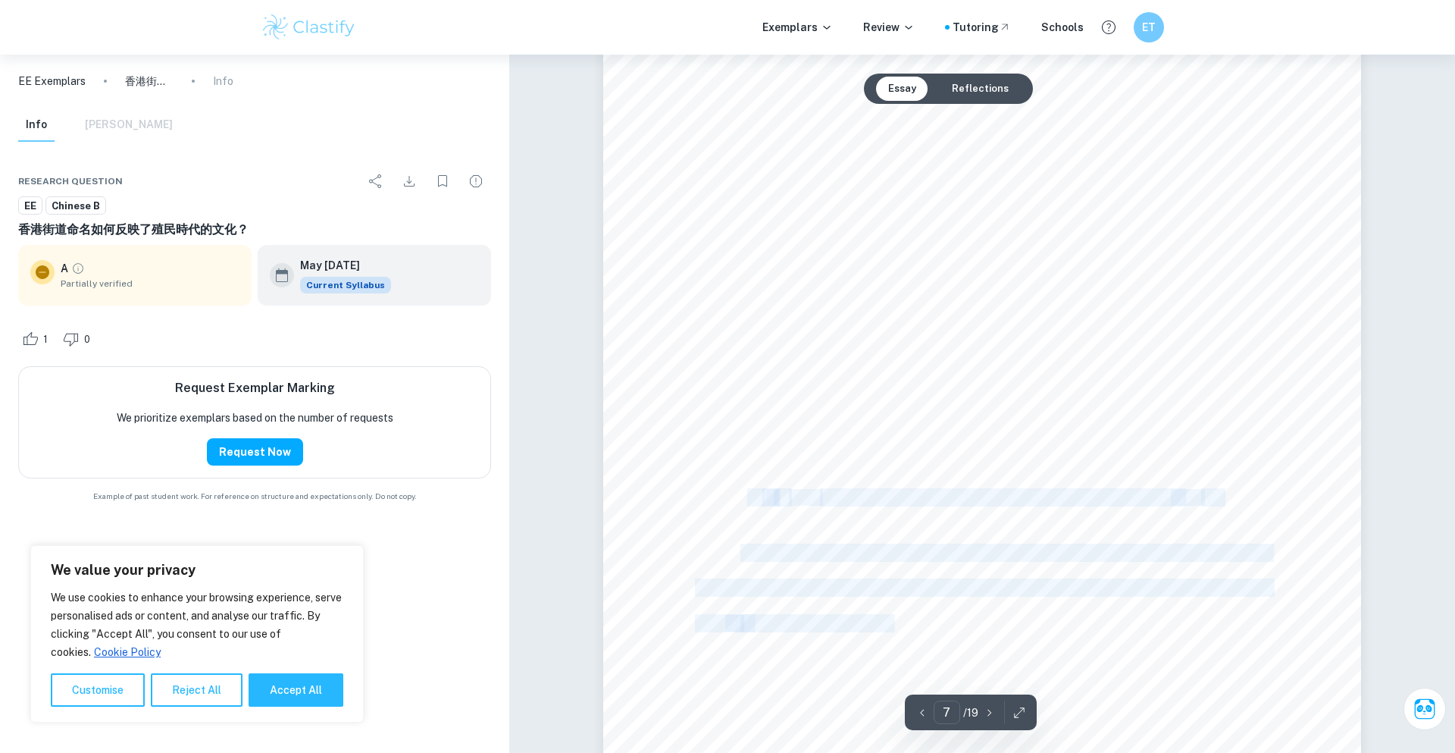
drag, startPoint x: 749, startPoint y: 495, endPoint x: 1070, endPoint y: 523, distance: 322.6
click at [1070, 523] on div "öoO_ÿ{}/~ößÓ]{_Řfûŏ{öÿ}oW{ß2ǁÞƺ~ ×o?{[}ūÎÝöÞĔÿÖÿŠ}1ņÏíý1Ƥğj1o ß}ý/Þÿ…" at bounding box center [982, 298] width 758 height 1072
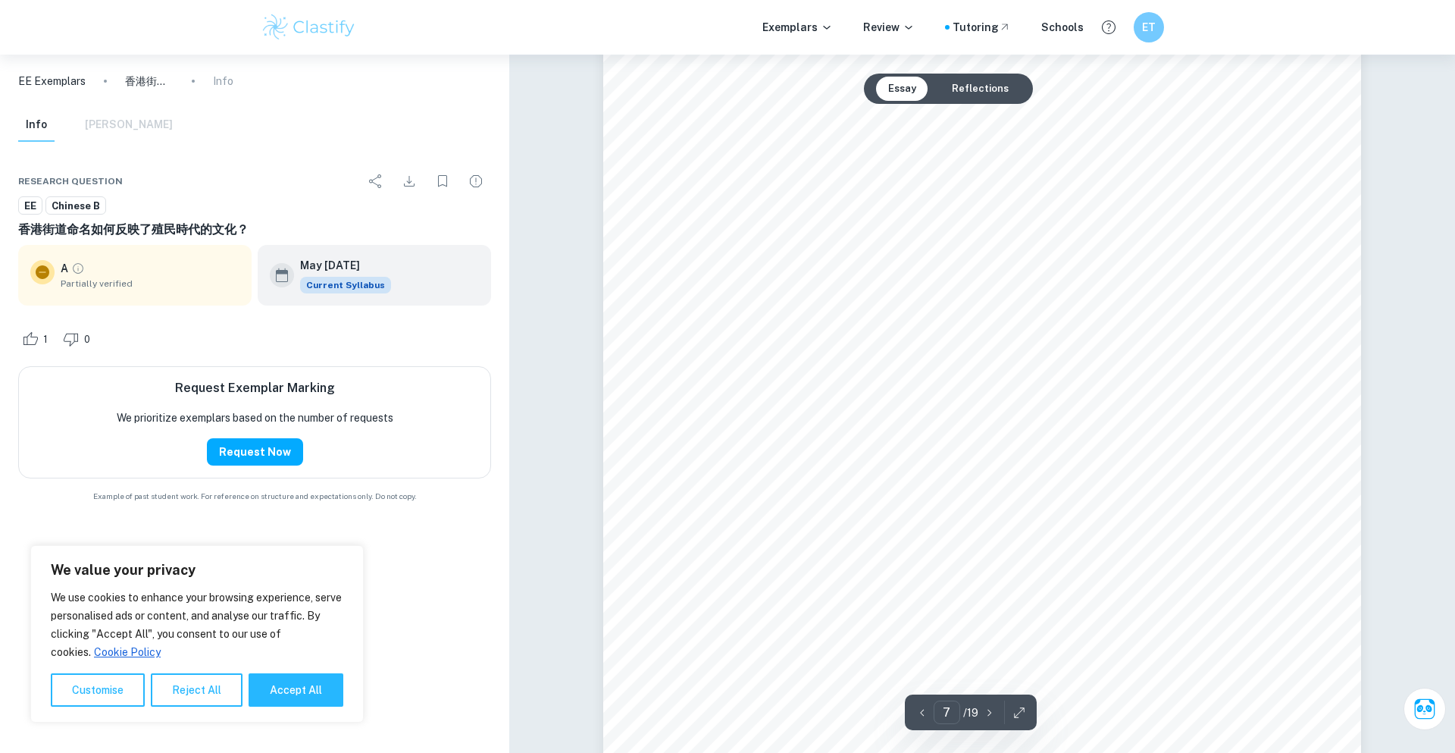
click at [1070, 517] on div "öoO_ÿ{}/~ößÓ]{_Řfûŏ{öÿ}oW{ß2ǁÞƺ~ ×o?{[}ūÎÝöÞĔÿÖÿŠ}1ņÏíý1Ƥğj1o ß}ý/Þÿ…" at bounding box center [982, 298] width 758 height 1072
click at [1070, 516] on div "öoO_ÿ{}/~ößÓ]{_Řfûŏ{öÿ}oW{ß2ǁÞƺ~ ×o?{[}ūÎÝöÞĔÿÖÿŠ}1ņÏíý1Ƥğj1o ß}ý/Þÿ…" at bounding box center [982, 298] width 758 height 1072
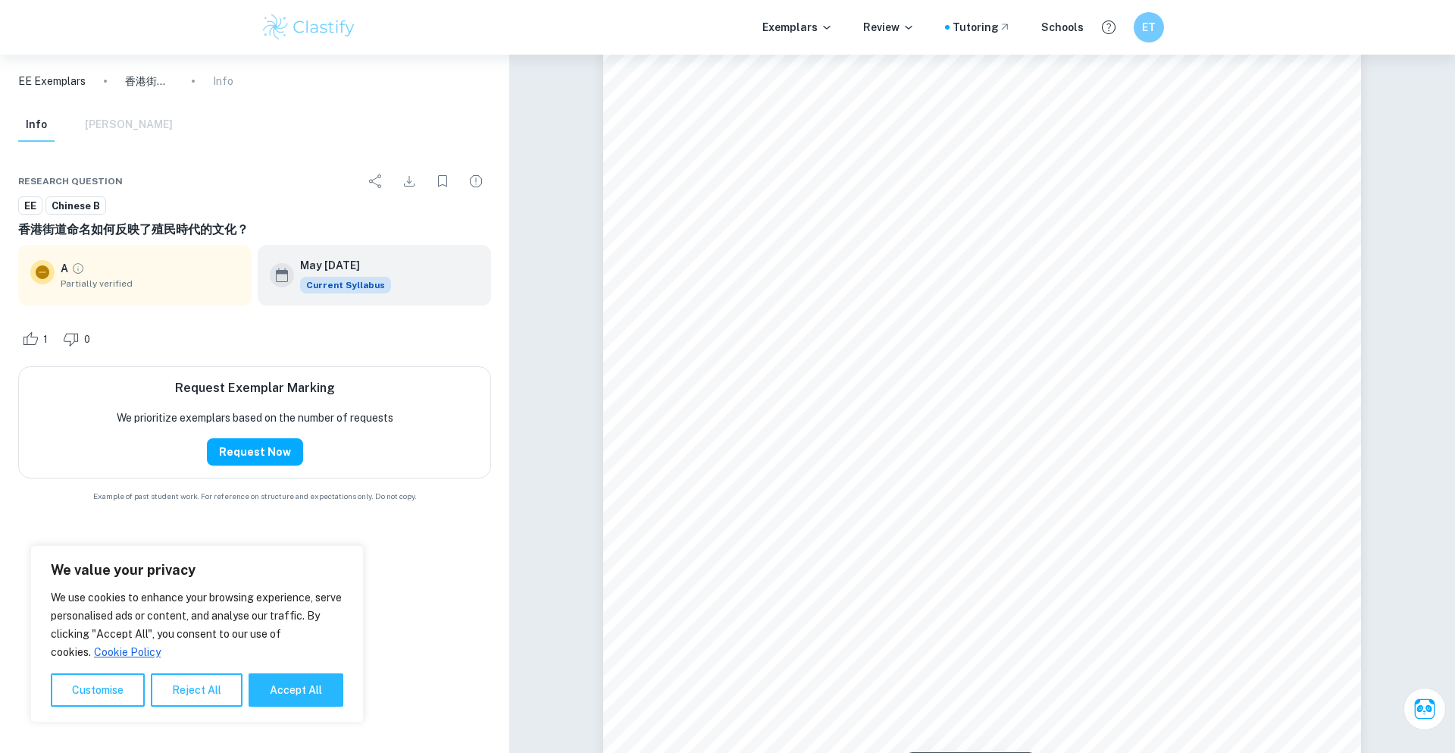
click at [1070, 516] on div "öoO_ÿ{}/~ößÓ]{_Řfûŏ{öÿ}oW{ß2ǁÞƺ~ ×o?{[}ūÎÝöÞĔÿÖÿŠ}1ņÏíý1Ƥğj1o ß}ý/Þÿ…" at bounding box center [982, 298] width 758 height 1072
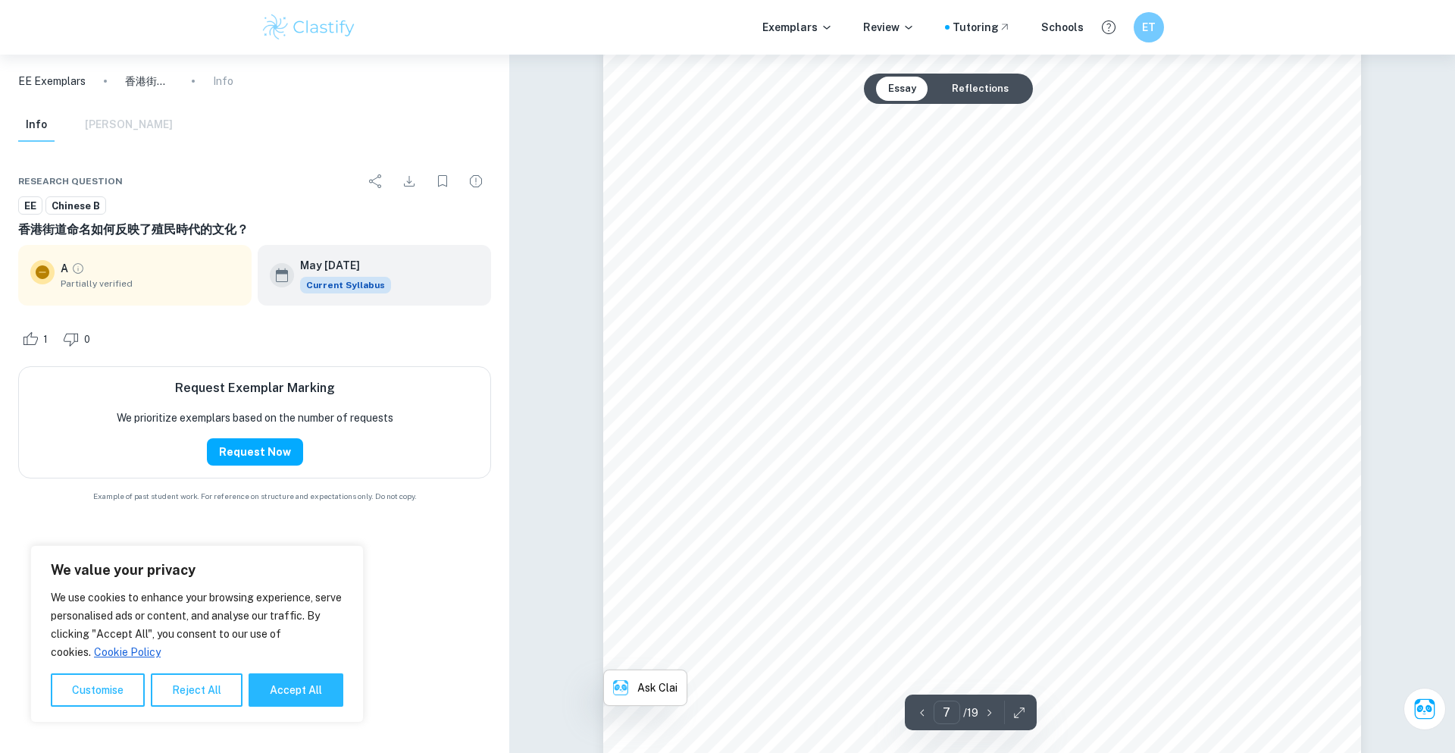
scroll to position [6863, 0]
click at [1059, 534] on span "~{}NöowŬ÷ù¸ÿÿog~ƂÞÿÿ" at bounding box center [995, 540] width 351 height 15
click at [1217, 472] on div "öoO_ÿ{}/~ößÓ]{_Řfûŏ{öÿ}oW{ß2ǁÞƺ~ ×o?{[}ūÎÝöÞĔÿÖÿŠ}1ņÏíý1Ƥğj1o ß}ý/Þÿ…" at bounding box center [982, 341] width 758 height 1072
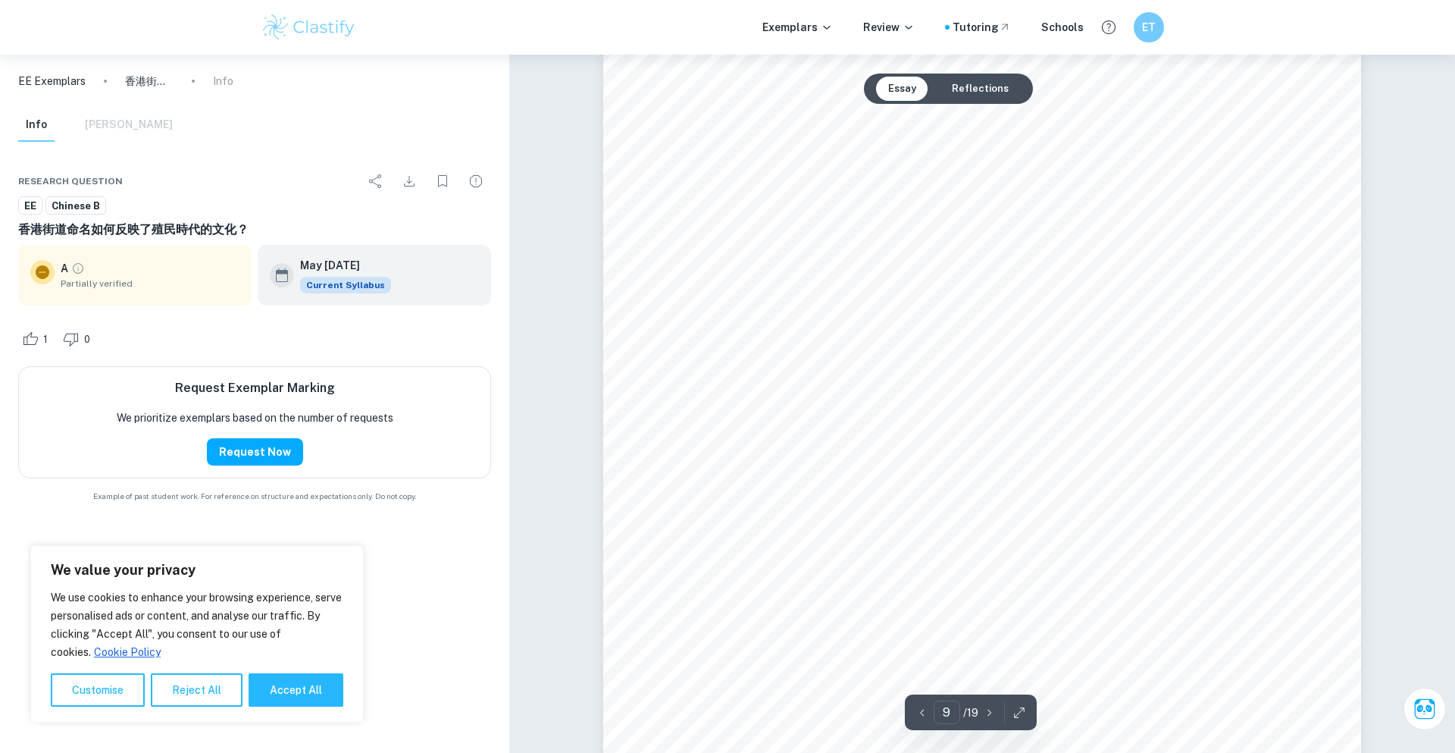
scroll to position [9114, 0]
type input "14"
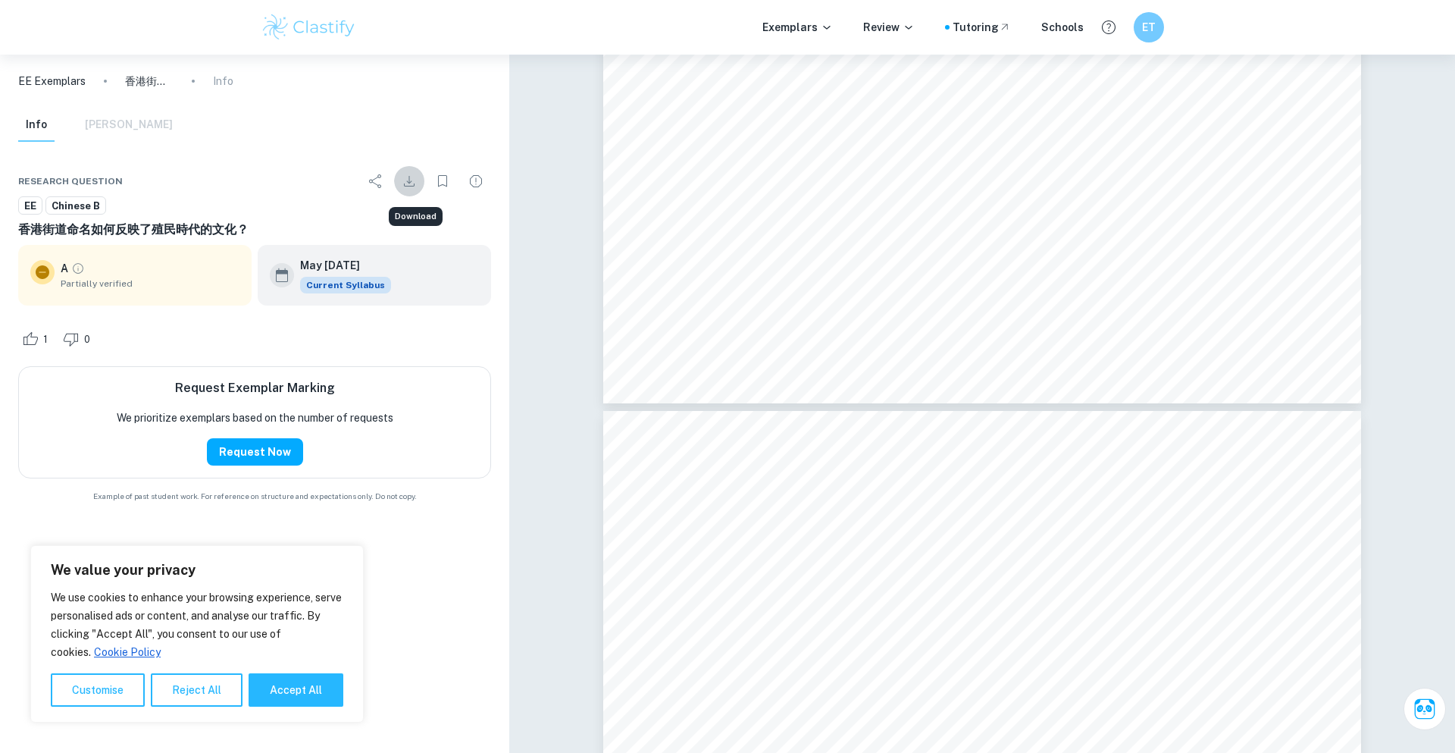
click at [414, 180] on icon "Download" at bounding box center [409, 181] width 18 height 18
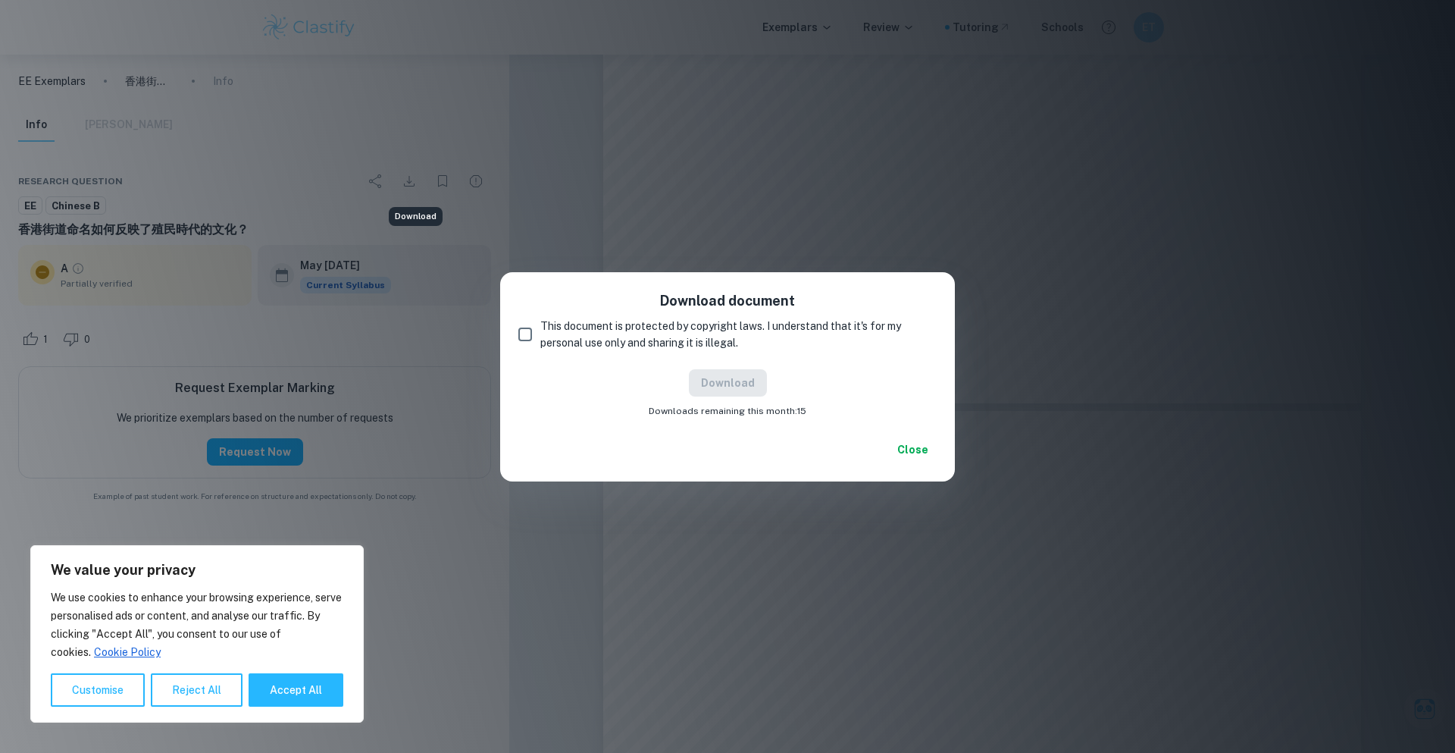
click at [525, 337] on input "This document is protected by copyright laws. I understand that it's for my per…" at bounding box center [525, 334] width 30 height 30
checkbox input "true"
click at [732, 378] on button "Download" at bounding box center [728, 382] width 78 height 27
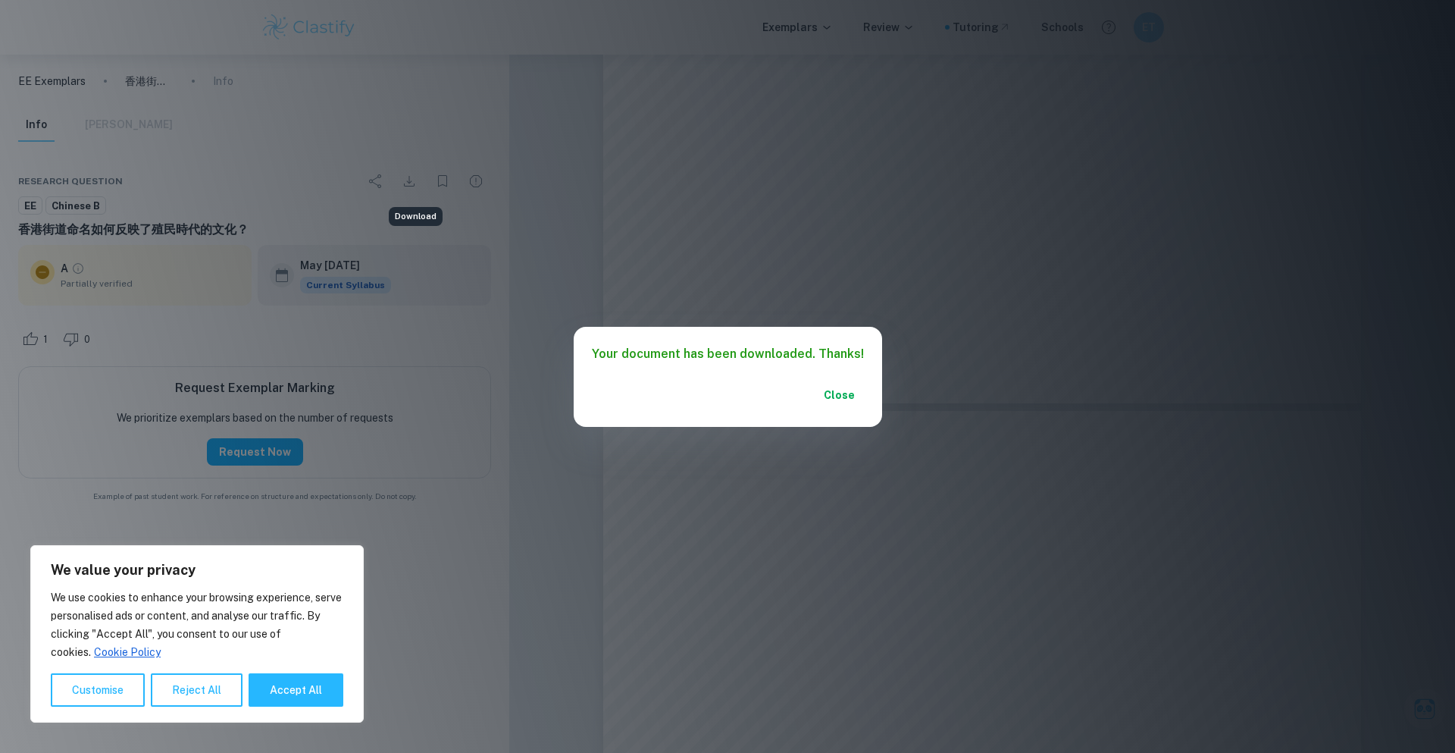
click at [816, 381] on button "Close" at bounding box center [840, 394] width 49 height 27
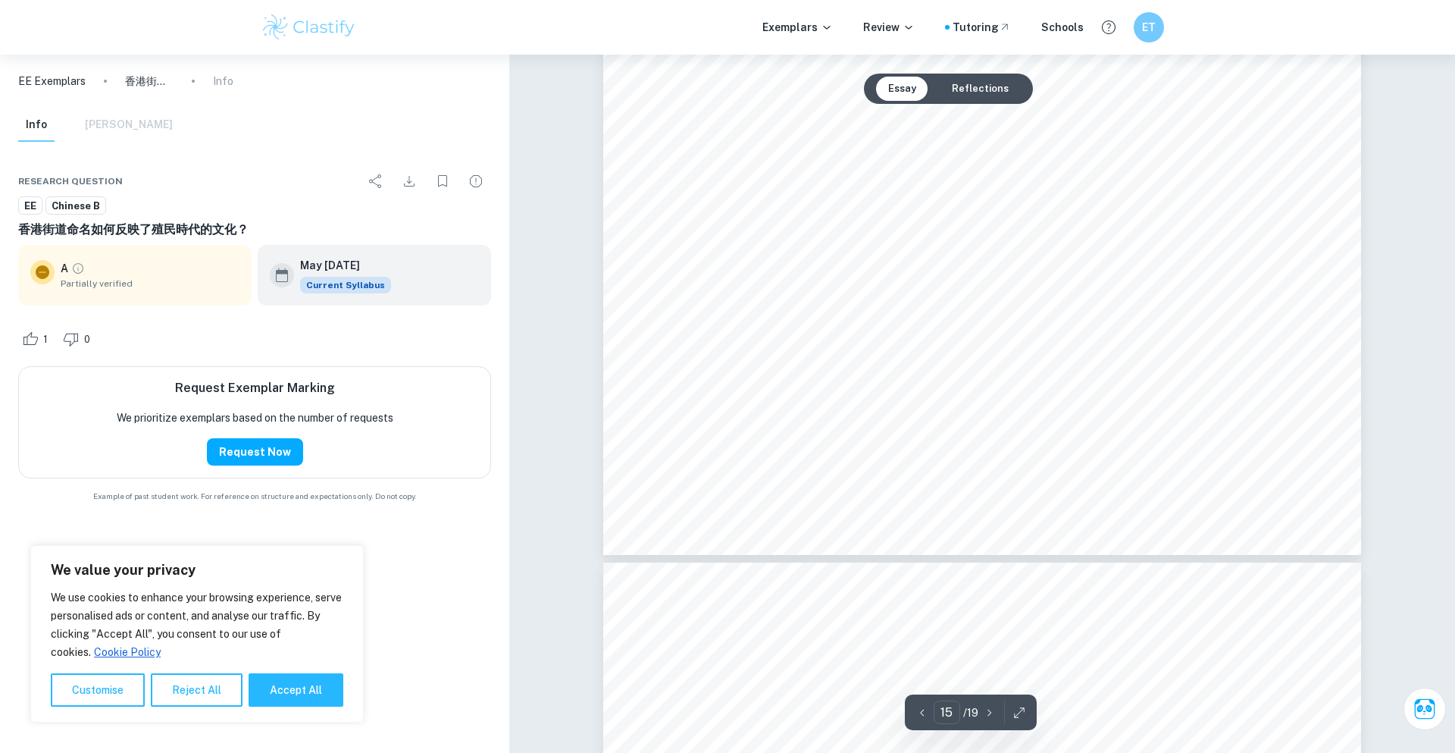
scroll to position [15811, 0]
click at [880, 262] on div "} Þ ÿ o î  ß  ă ď ÿ ¿ ý ò Þ ÿ ß Ó  [ ÿ ơ Ɵ w    ń  ö o ò ] ö ß Ó ď/İÞěýï…" at bounding box center [982, 28] width 758 height 1072
click at [882, 337] on div "} Þ ÿ o î  ß  ă ď ÿ ¿ ý ò Þ ÿ ß Ó  [ ÿ ơ Ɵ w    ń  ö o ò ] ö ß Ó ď/İÞěýï…" at bounding box center [982, 28] width 758 height 1072
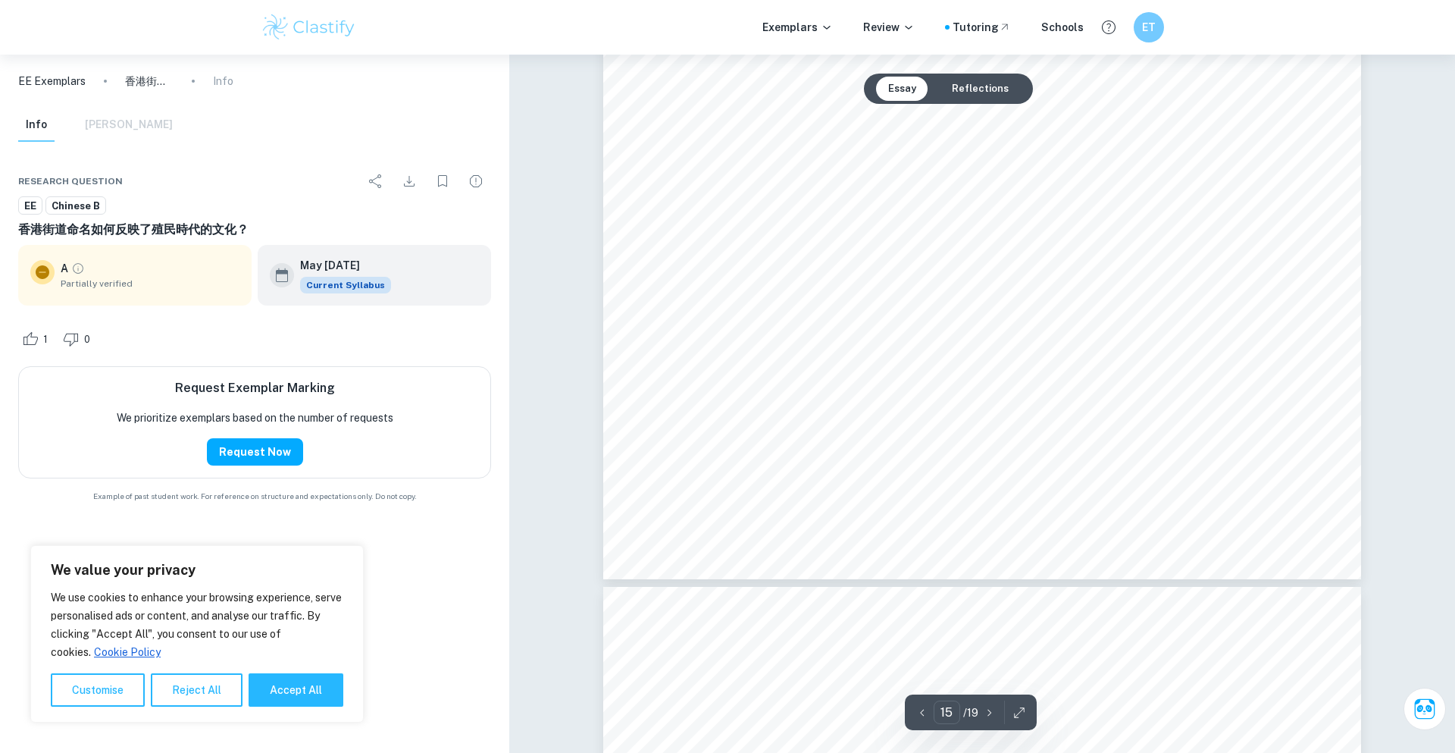
click at [1010, 197] on div "} Þ ÿ o î  ß  ă ď ÿ ¿ ý ò Þ ÿ ß Ó  [ ÿ ơ Ɵ w    ń  ö o ò ] ö ß Ó ď/İÞěýï…" at bounding box center [982, 43] width 758 height 1072
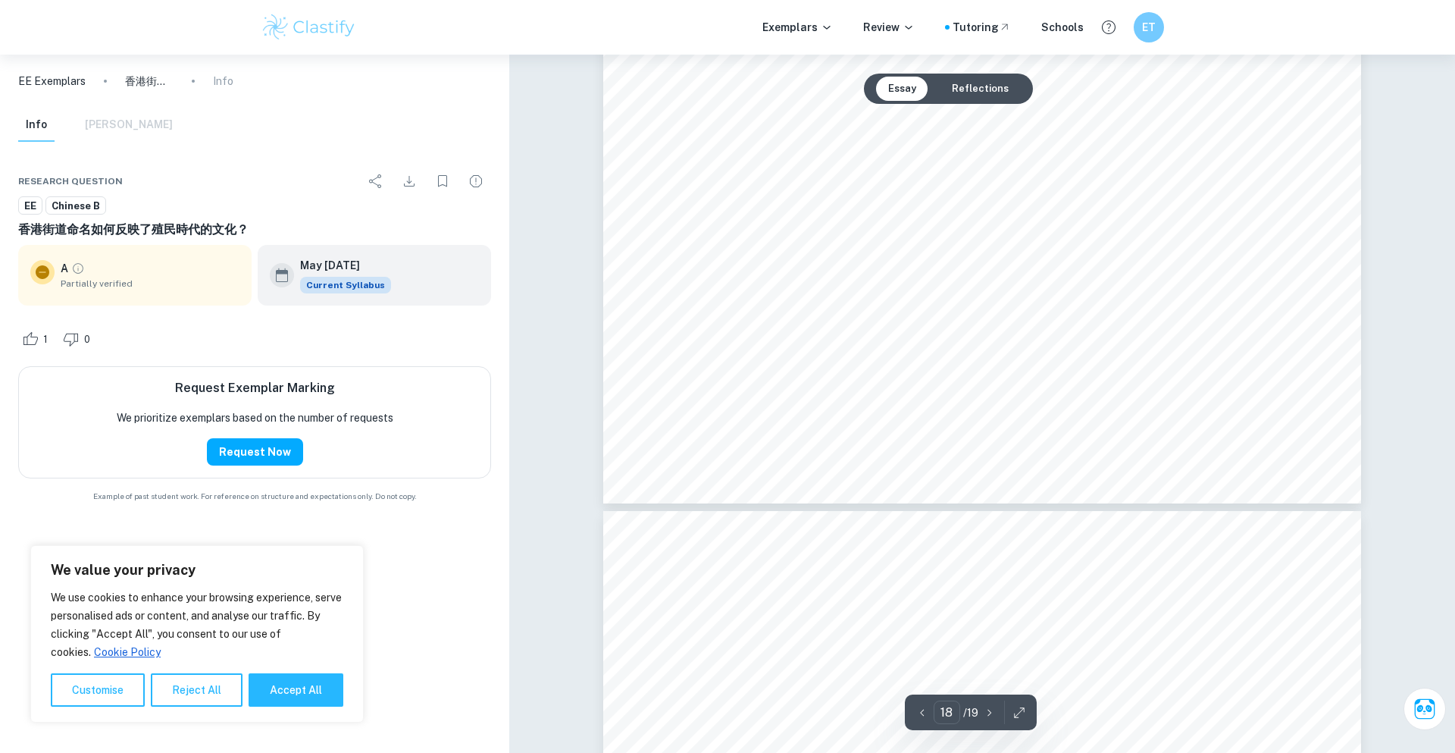
scroll to position [19189, 0]
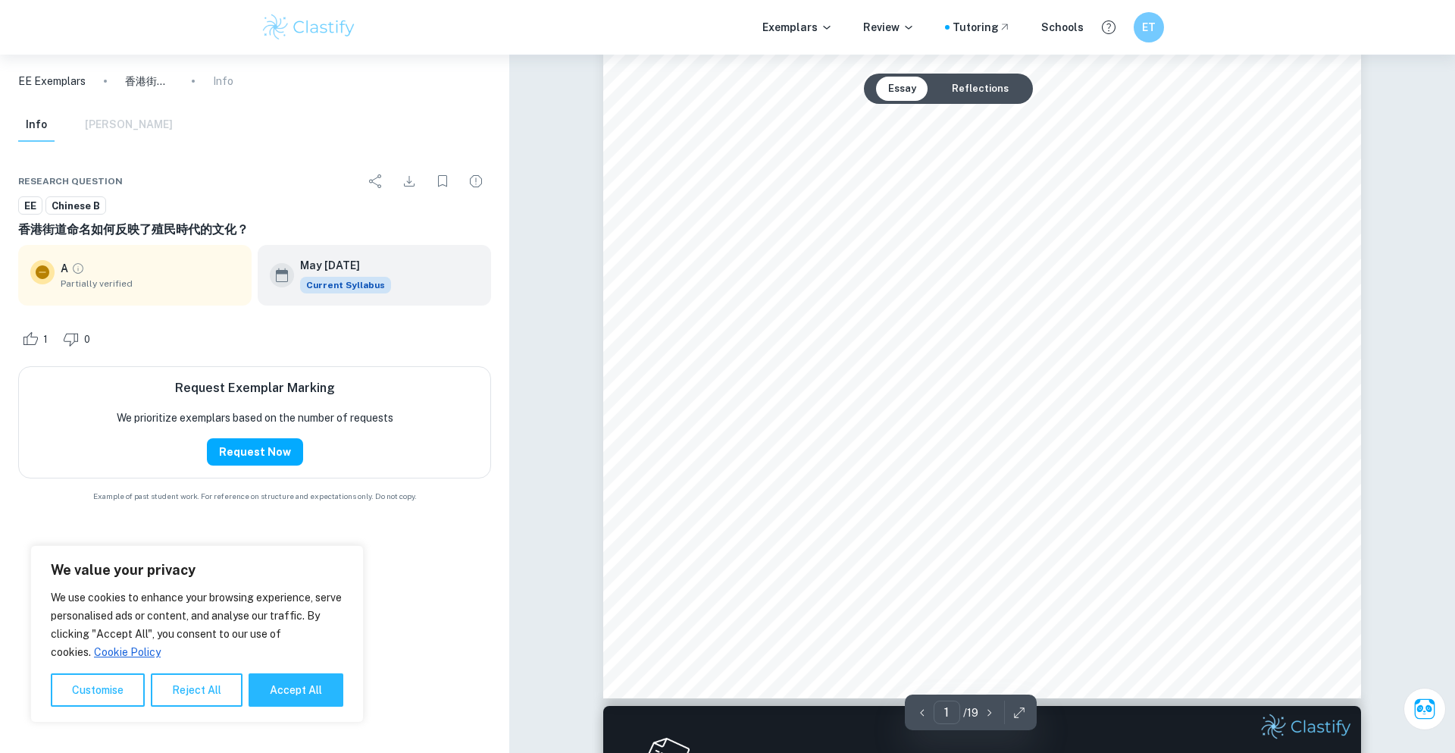
scroll to position [0, 0]
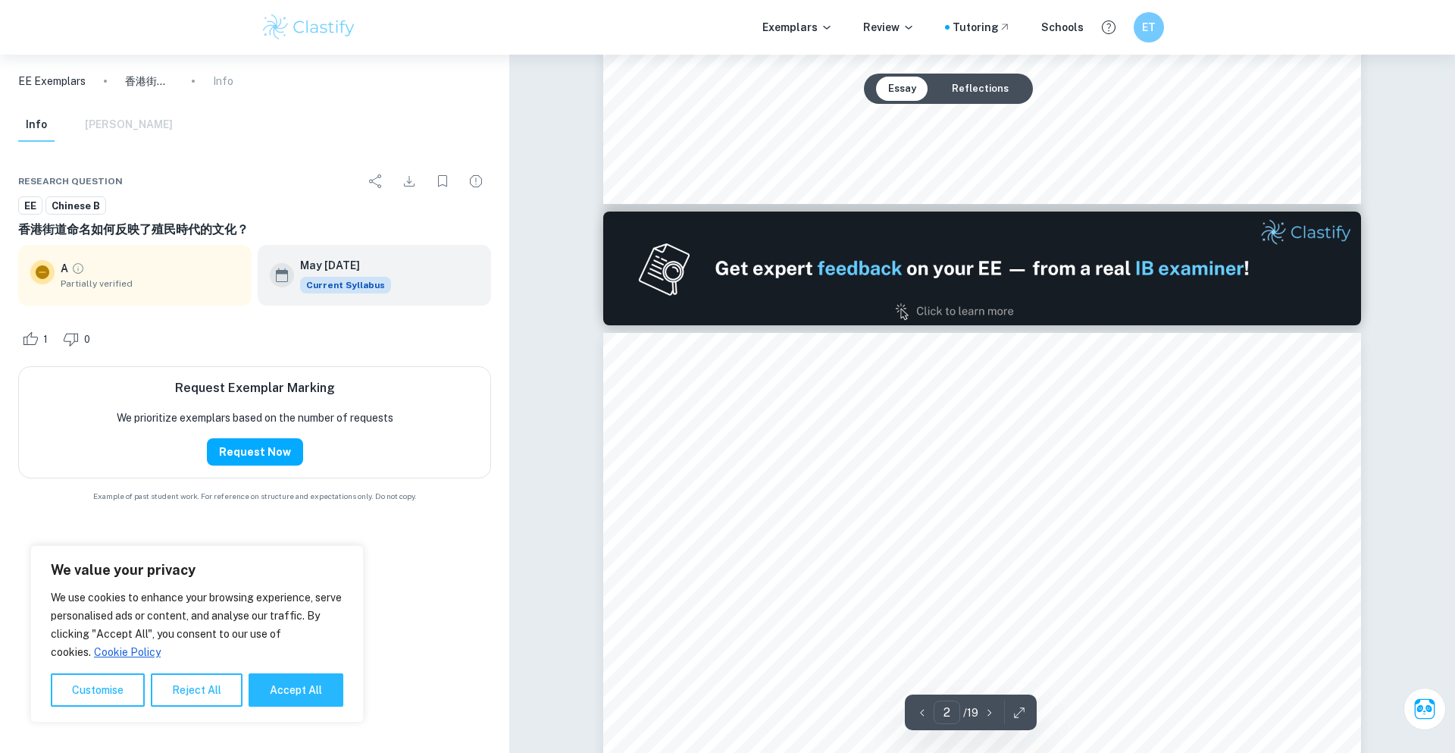
type input "1"
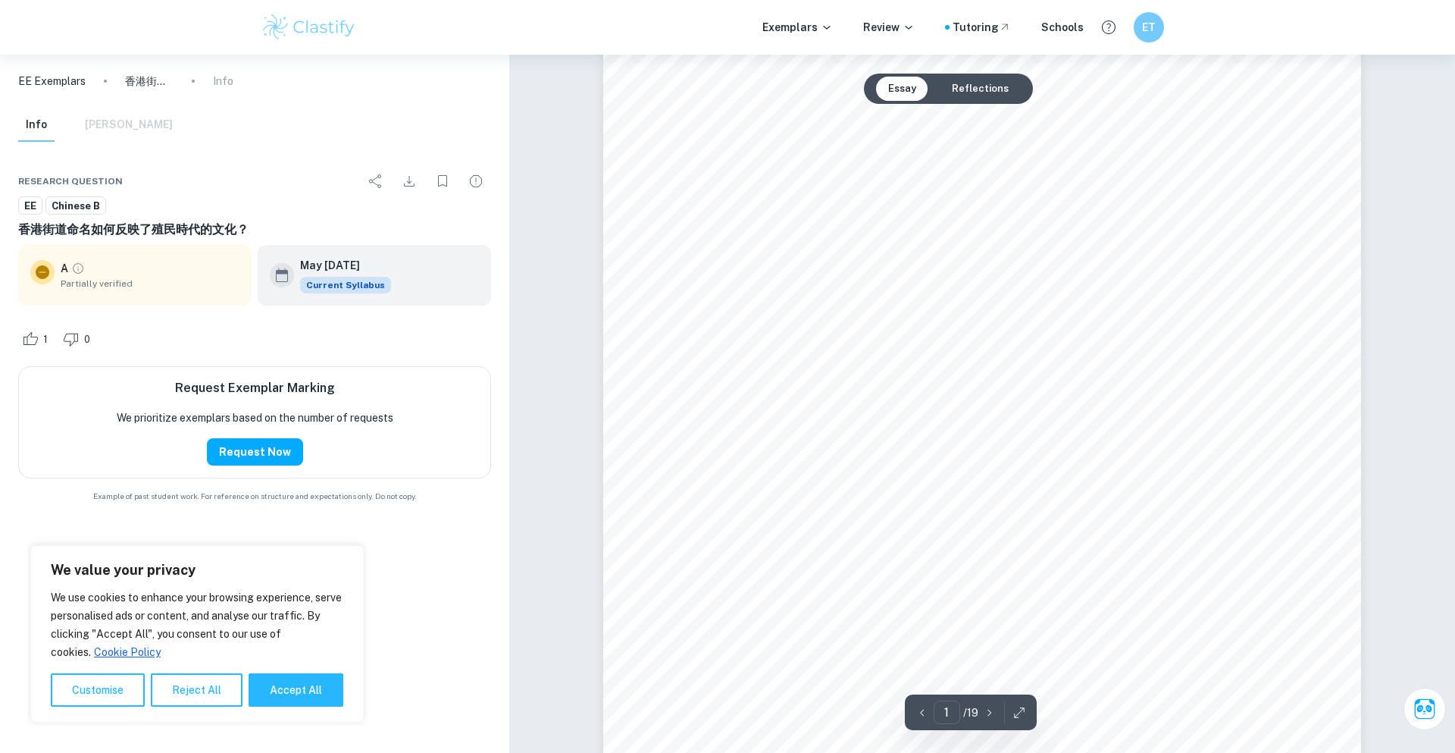
scroll to position [224, 0]
drag, startPoint x: 718, startPoint y: 293, endPoint x: 835, endPoint y: 294, distance: 117.5
click at [835, 294] on div "Üoÿÿ÷¿oßÓ]{ |~_Üÿ¿oßÓ}]Û_ßfÎÿ}fïöoWþ _}ÿ 4786 Chinese B (Category: 2b) 1" at bounding box center [982, 382] width 758 height 1072
drag, startPoint x: 876, startPoint y: 336, endPoint x: 880, endPoint y: 356, distance: 20.8
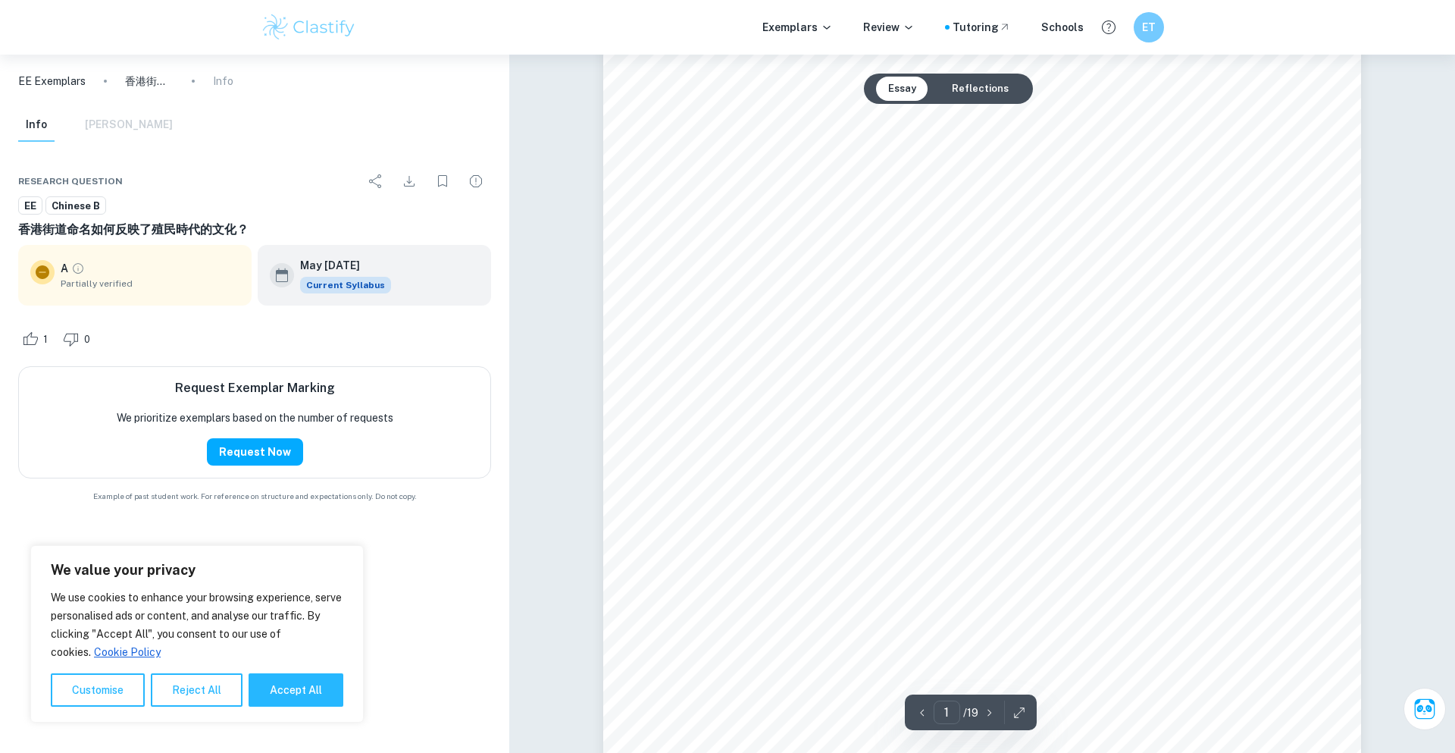
click at [880, 356] on div "Üoÿÿ÷¿oßÓ]{ |~_Üÿ¿oßÓ}]Û_ßfÎÿ}fïöoWþ _}ÿ 4786 Chinese B (Category: 2b) 1" at bounding box center [982, 227] width 758 height 1072
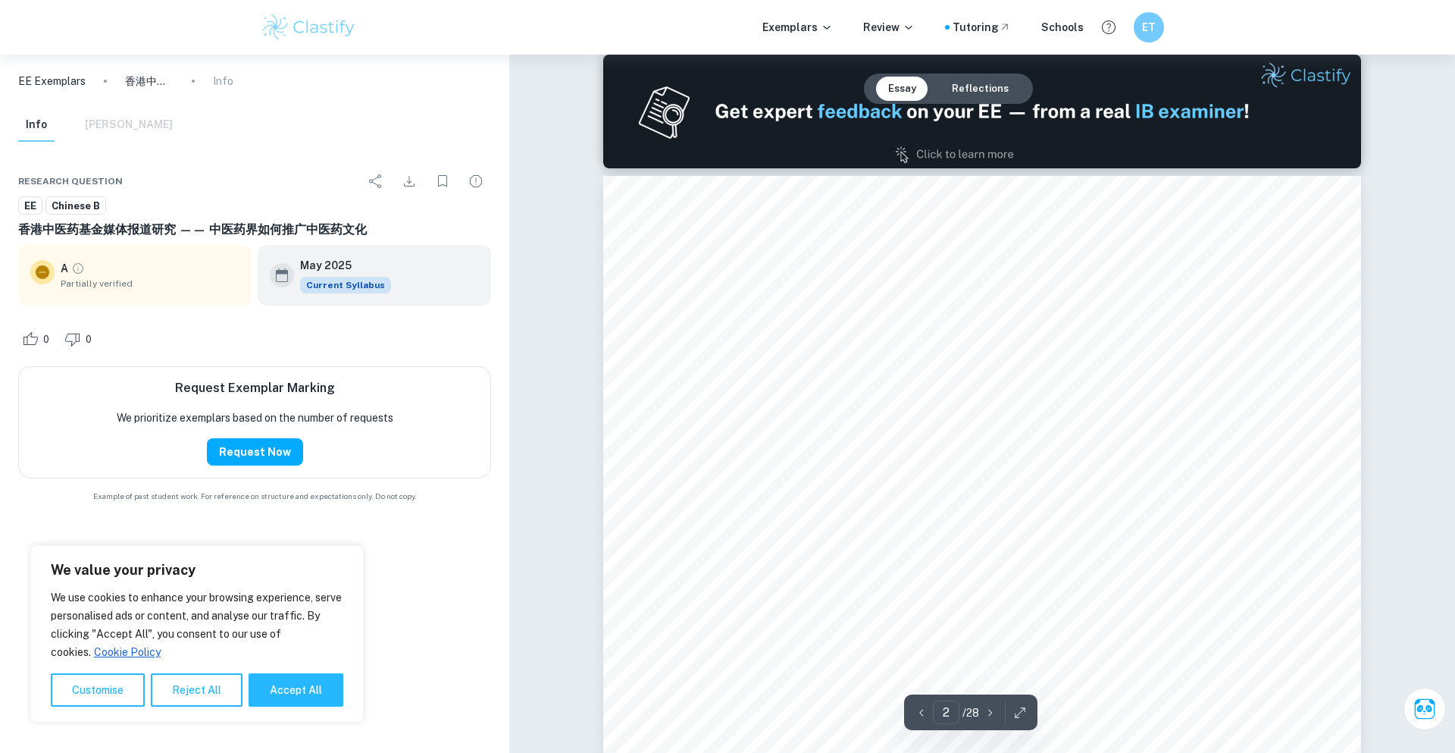
scroll to position [1167, 0]
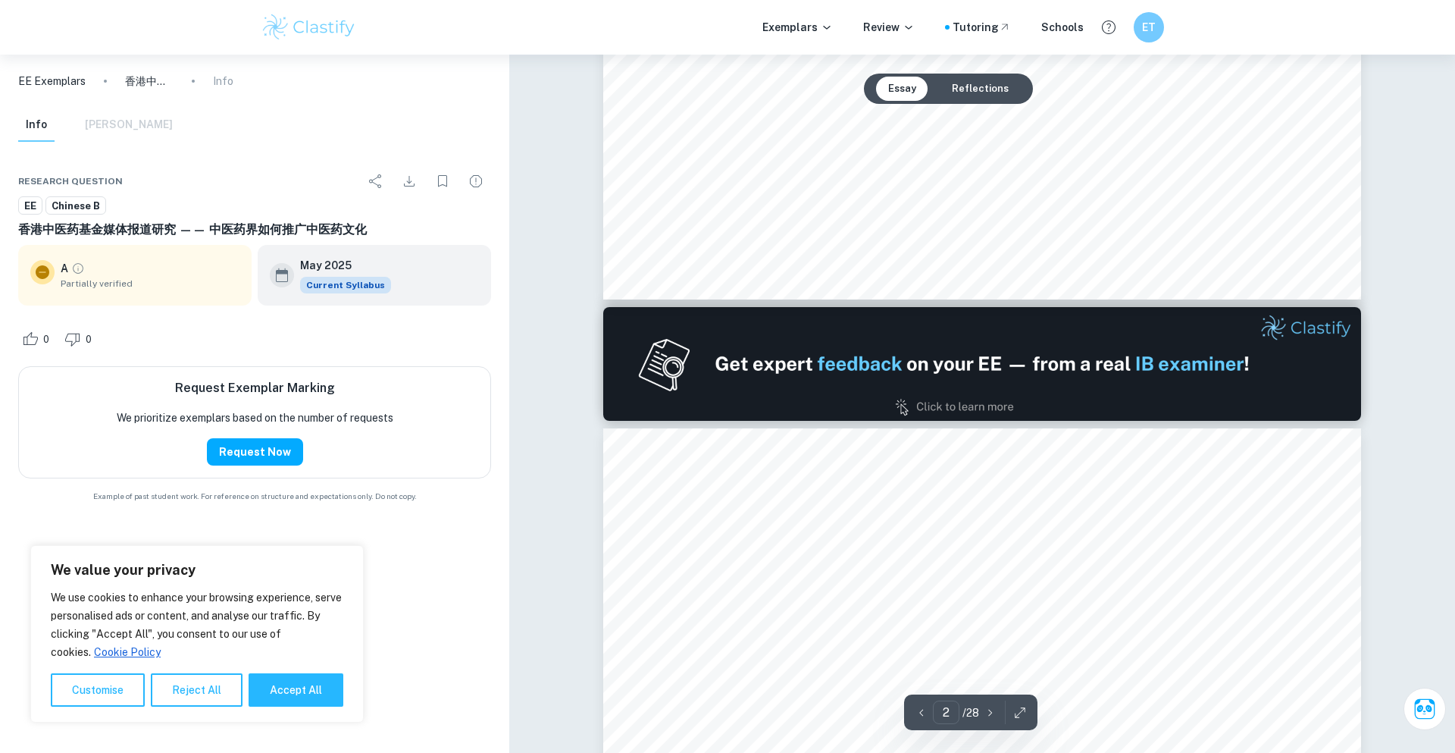
type input "1"
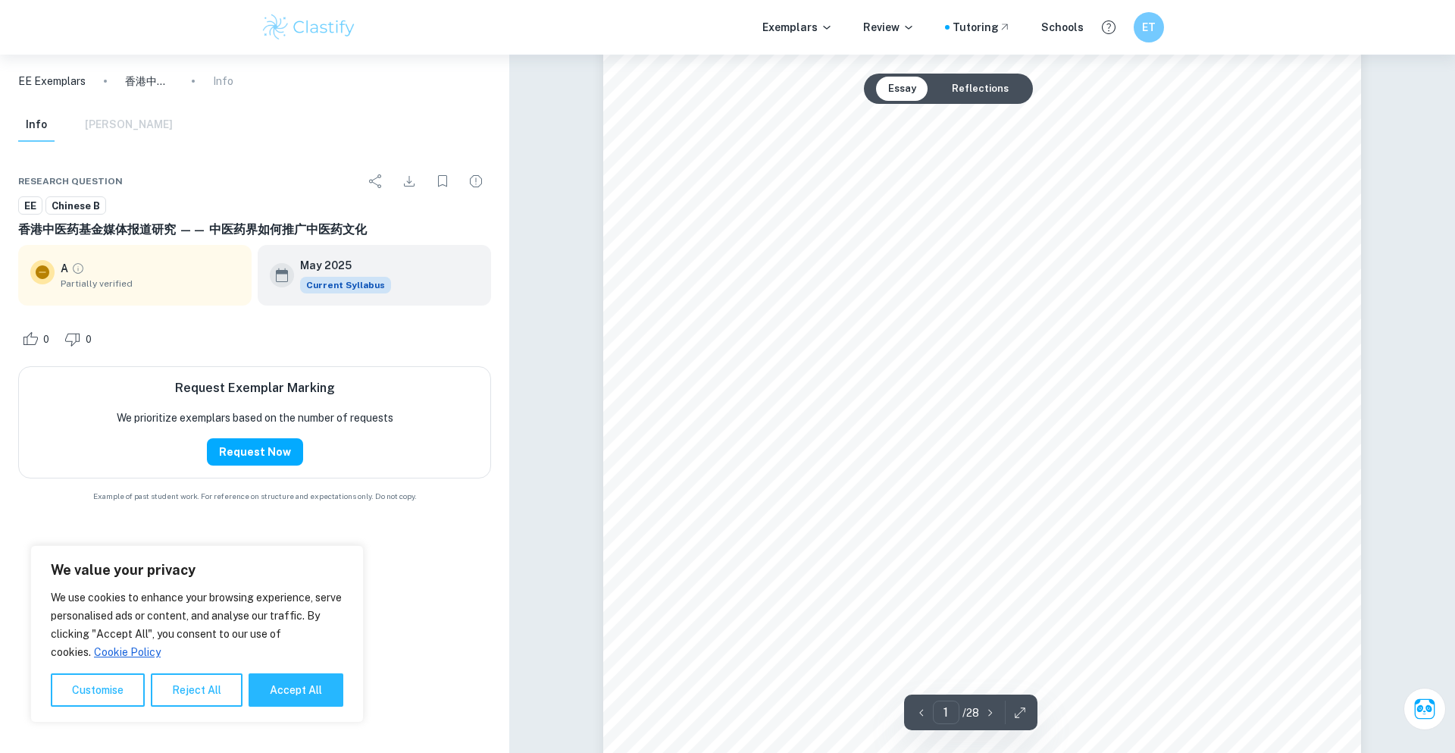
scroll to position [254, 0]
drag, startPoint x: 978, startPoint y: 244, endPoint x: 1104, endPoint y: 255, distance: 127.0
click at [1104, 255] on div "oW_»o Chinese B (2b) : ¿oo{ïÿ¯Ú_çÓ|~ 44 o{ï}Û_ë?o{ïoW ; Session: May 2025 Word…" at bounding box center [982, 352] width 758 height 1072
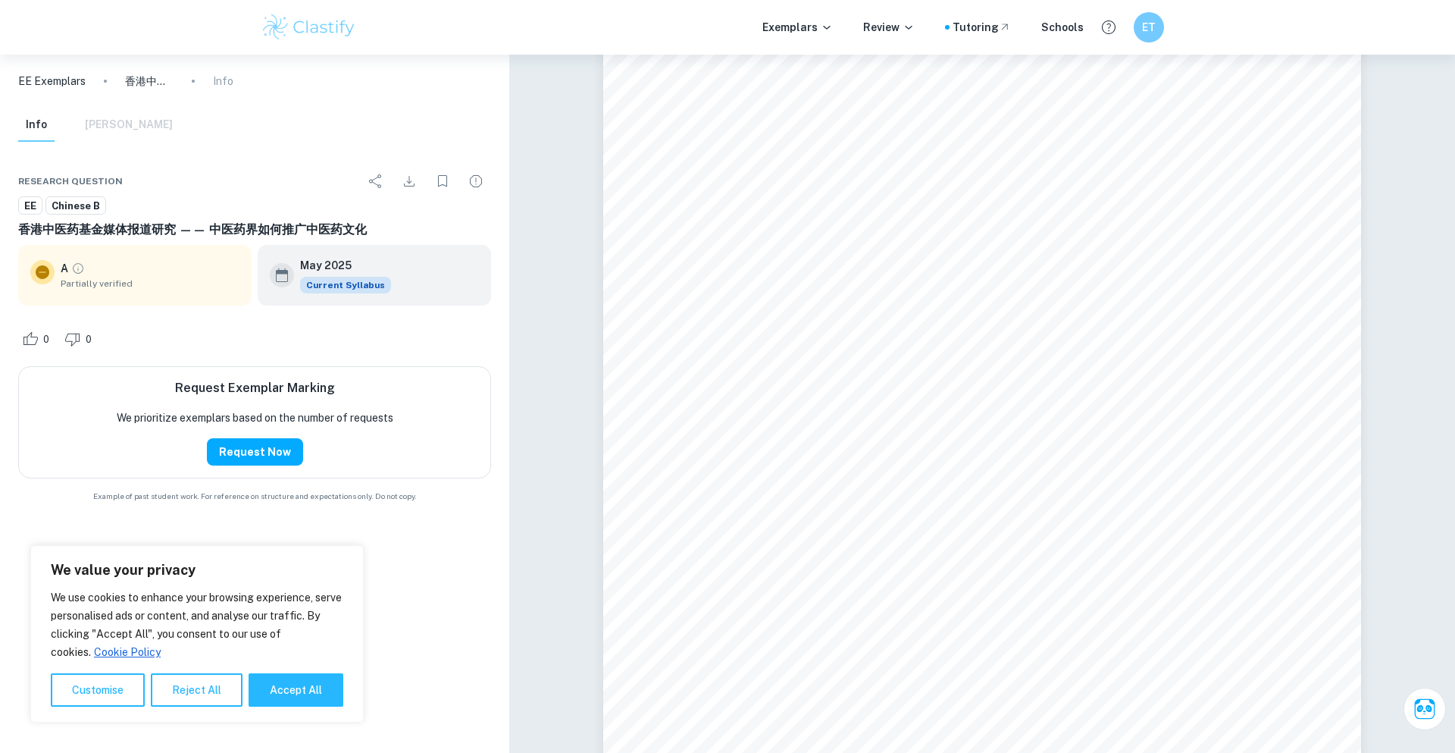
click at [408, 186] on icon "Download" at bounding box center [409, 181] width 18 height 18
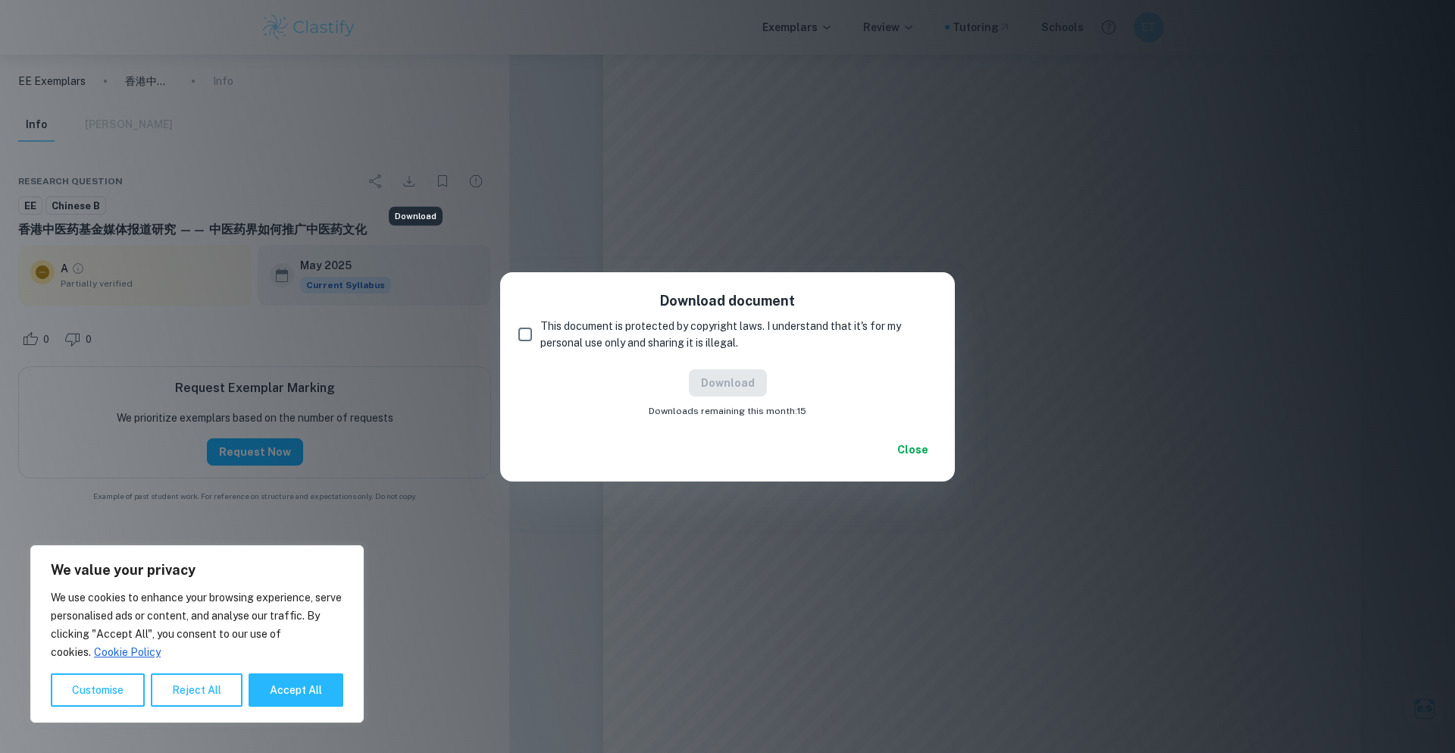
click at [528, 335] on input "This document is protected by copyright laws. I understand that it's for my per…" at bounding box center [525, 334] width 30 height 30
checkbox input "true"
click at [741, 384] on button "Download" at bounding box center [728, 382] width 78 height 27
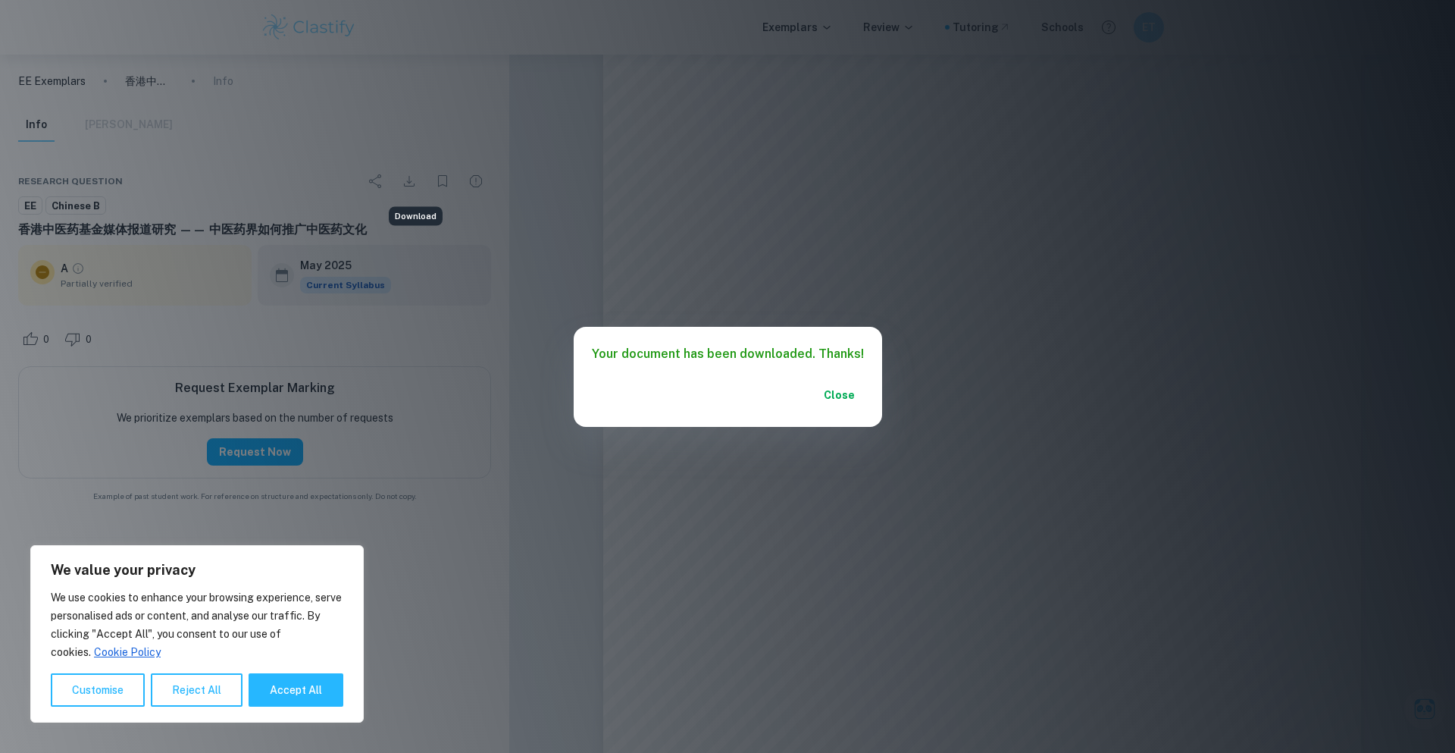
click at [816, 396] on button "Close" at bounding box center [840, 394] width 49 height 27
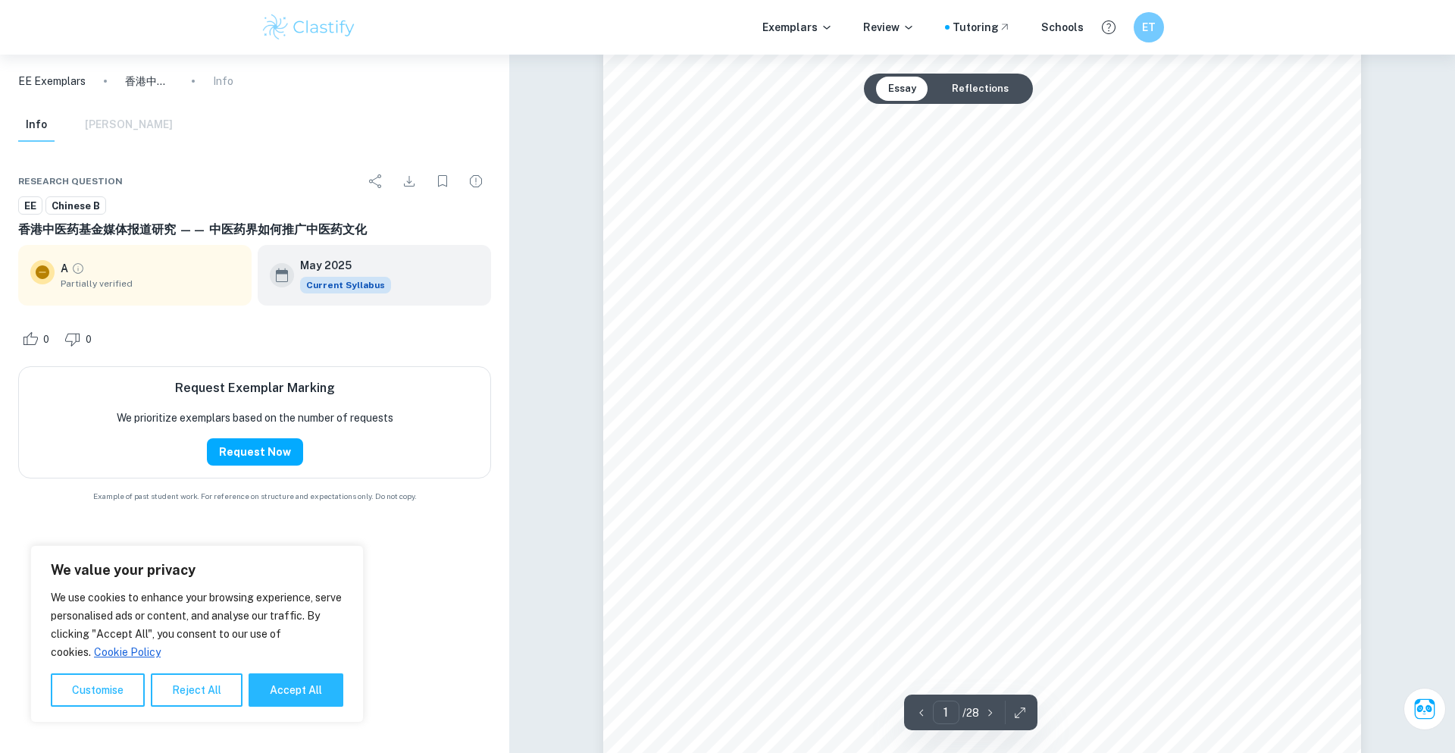
scroll to position [0, 0]
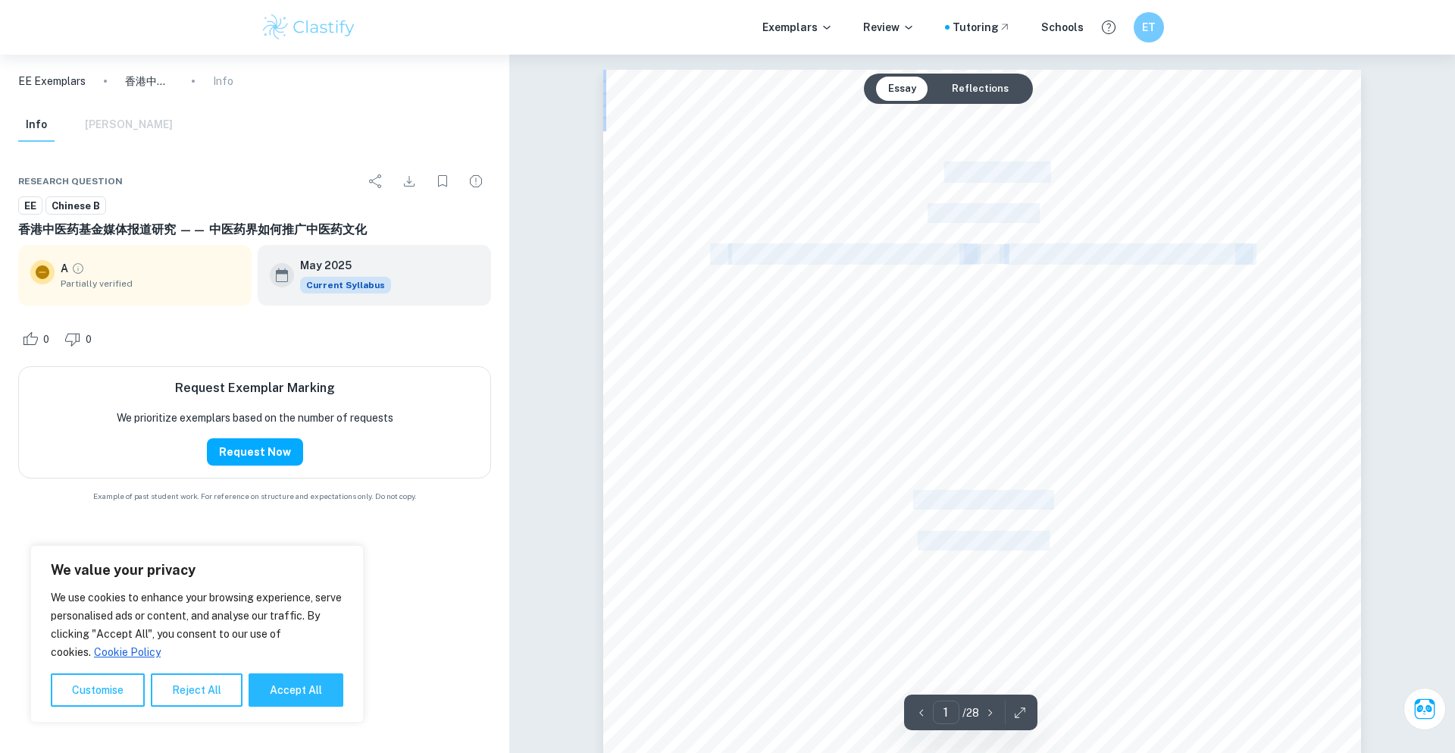
drag, startPoint x: 938, startPoint y: 180, endPoint x: 1176, endPoint y: 169, distance: 239.0
click at [1176, 169] on div "oW_»o Chinese B (2b) : ¿oo{ïÿ¯Ú_çÓ|~ 44 o{ï}Û_ë?o{ïoW ; Session: May 2025 Word…" at bounding box center [982, 606] width 758 height 1072
click at [1112, 168] on div "oW_»o Chinese B (2b) : ¿oo{ïÿ¯Ú_çÓ|~ 44 o{ï}Û_ë?o{ïoW ; Session: May 2025 Word…" at bounding box center [982, 606] width 758 height 1072
drag, startPoint x: 1039, startPoint y: 168, endPoint x: 930, endPoint y: 171, distance: 108.4
click at [930, 171] on div "oW_»o Chinese B (2b) : ¿oo{ïÿ¯Ú_çÓ|~ 44 o{ï}Û_ë?o{ïoW ; Session: May 2025 Word…" at bounding box center [982, 606] width 758 height 1072
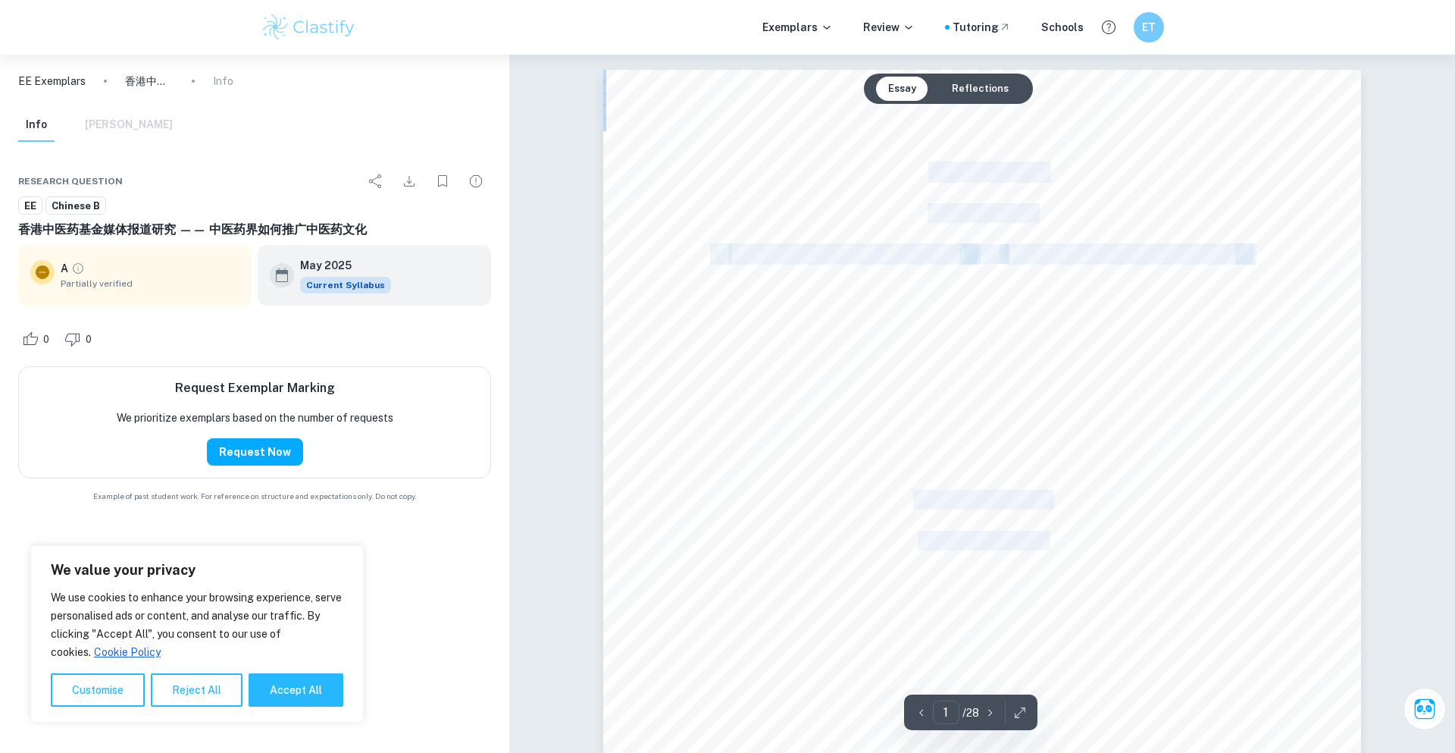
click at [930, 171] on span "oW_»o" at bounding box center [982, 172] width 106 height 17
drag, startPoint x: 930, startPoint y: 171, endPoint x: 1036, endPoint y: 168, distance: 105.4
click at [1036, 168] on div "oW_»o Chinese B (2b) : ¿oo{ïÿ¯Ú_çÓ|~ 44 o{ï}Û_ë?o{ïoW ; Session: May 2025 Word…" at bounding box center [982, 606] width 758 height 1072
click at [1091, 243] on div "oW_»o Chinese B (2b) : ¿oo{ïÿ¯Ú_çÓ|~ 44 o{ï}Û_ë?o{ïoW ; Session: May 2025 Word…" at bounding box center [982, 606] width 758 height 1072
